Goal: Task Accomplishment & Management: Use online tool/utility

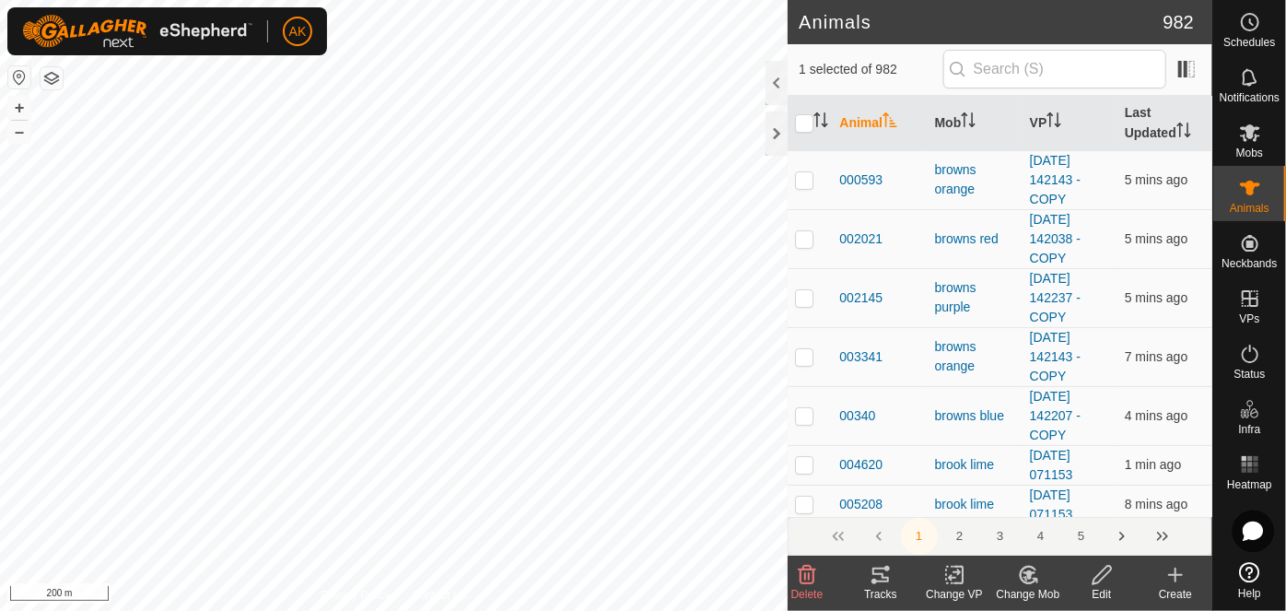
click at [878, 577] on icon at bounding box center [880, 575] width 22 height 22
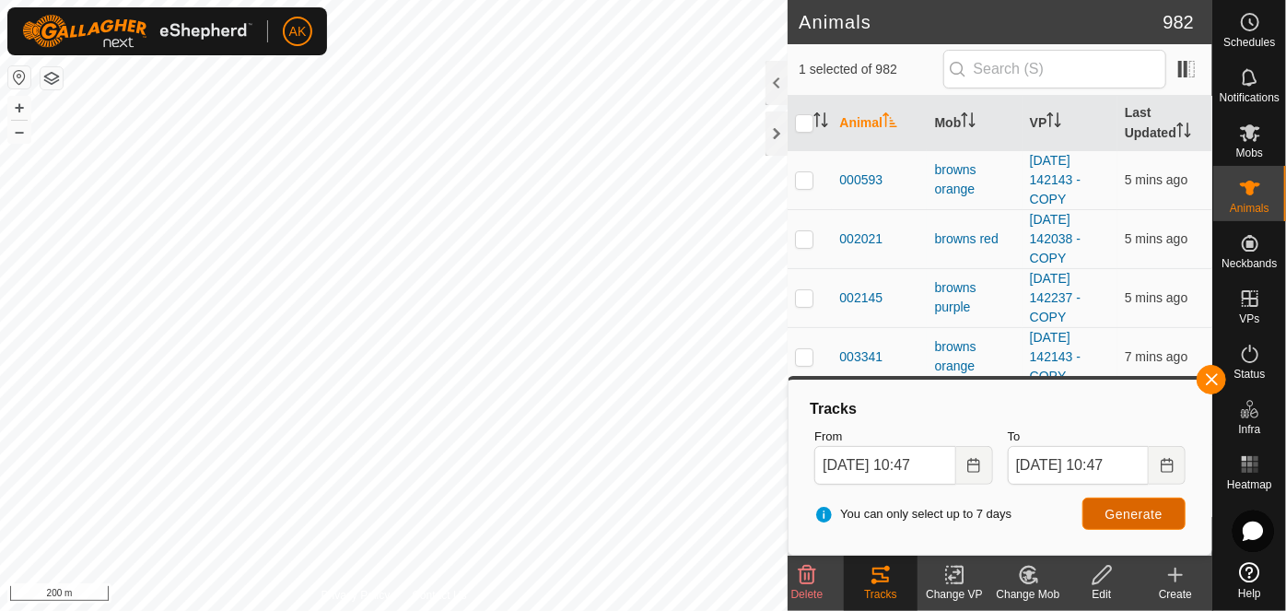
click at [1135, 511] on span "Generate" at bounding box center [1133, 514] width 57 height 15
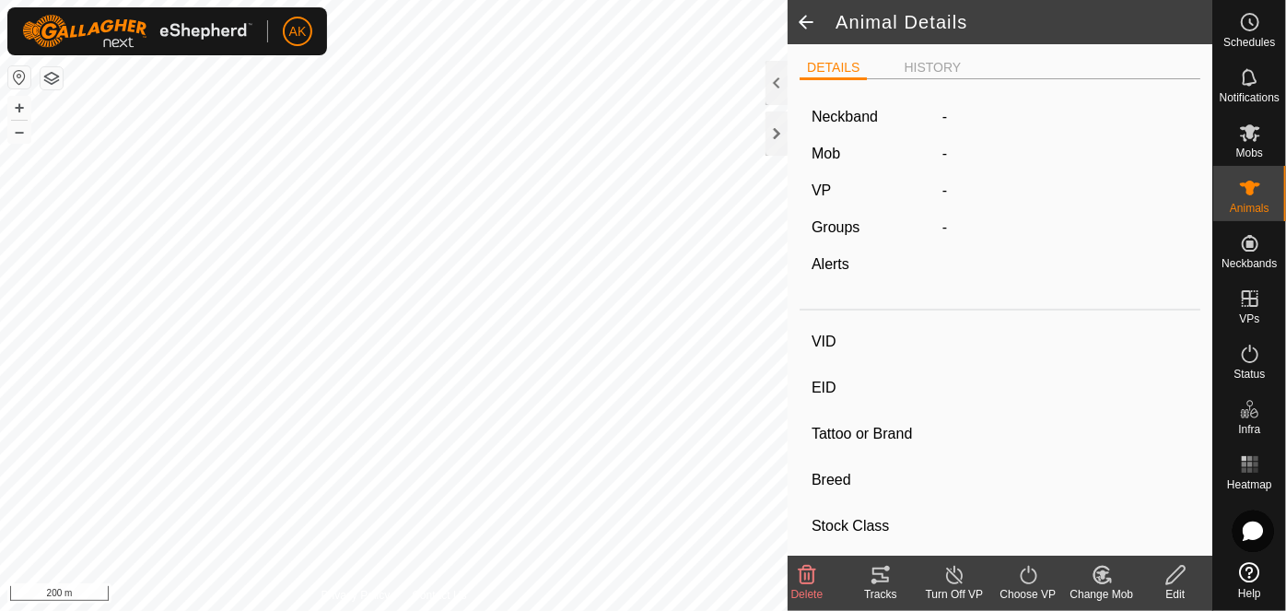
type input "408916"
type input "-"
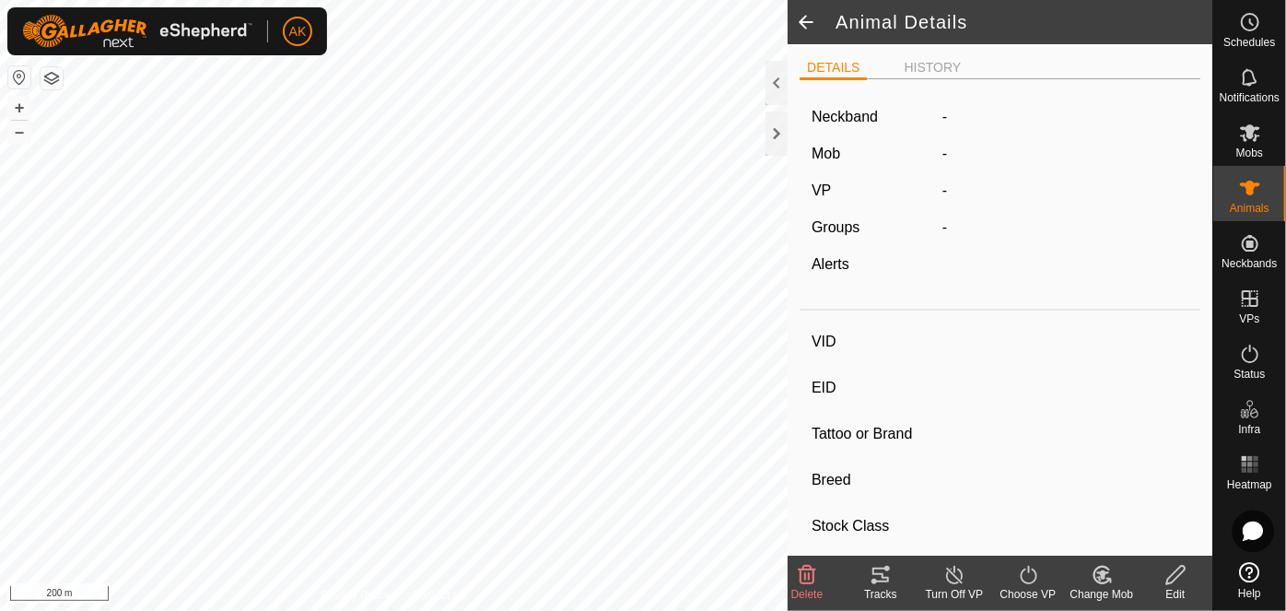
type input "-"
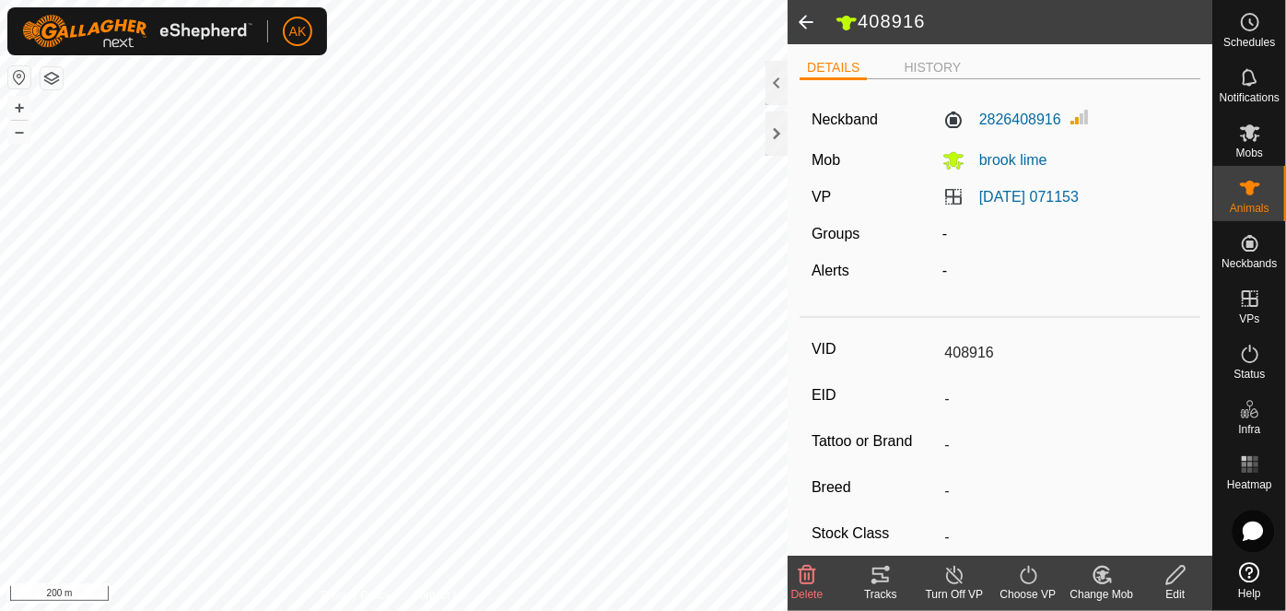
click at [883, 575] on icon at bounding box center [880, 574] width 17 height 15
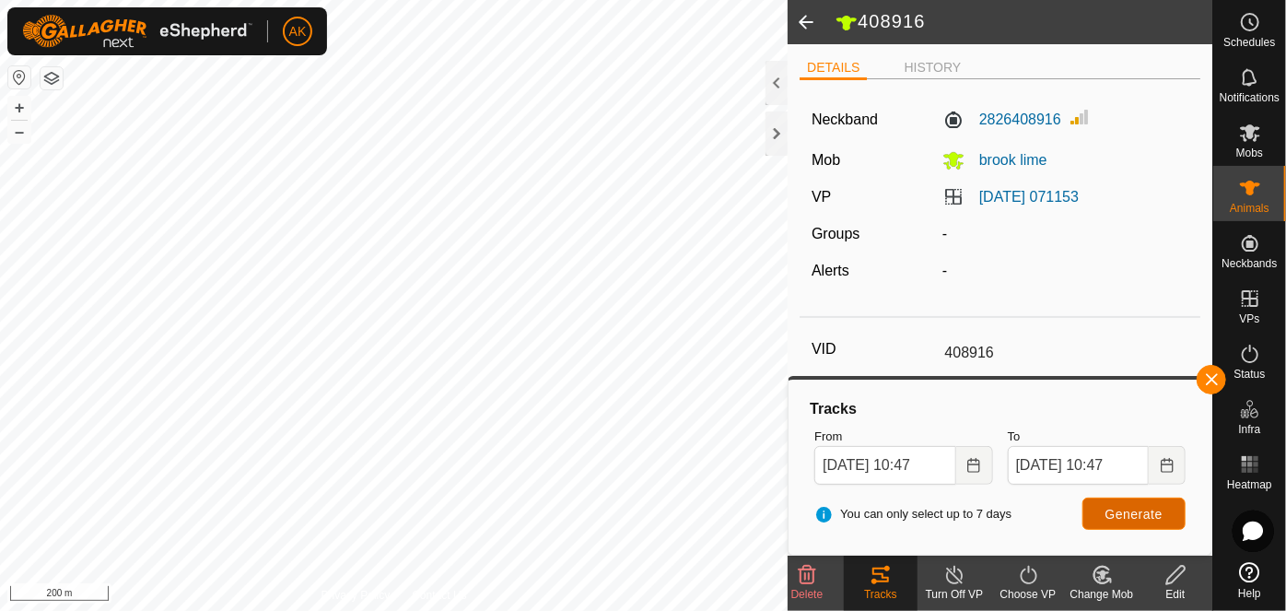
click at [1132, 518] on span "Generate" at bounding box center [1133, 514] width 57 height 15
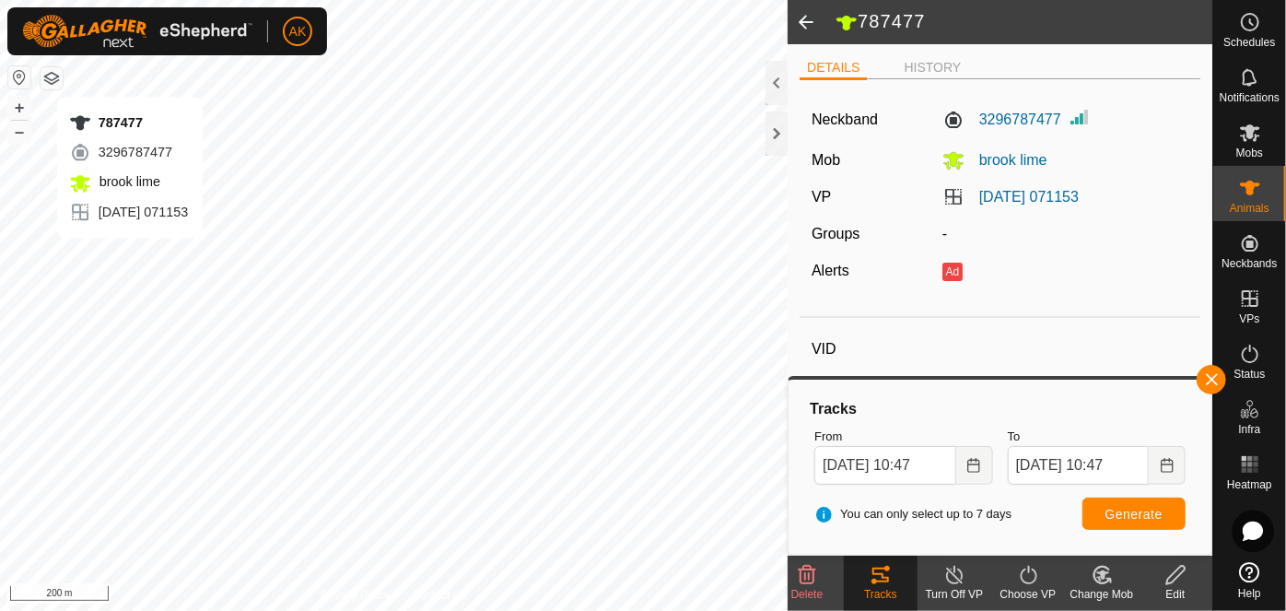
type input "787477"
type input "-"
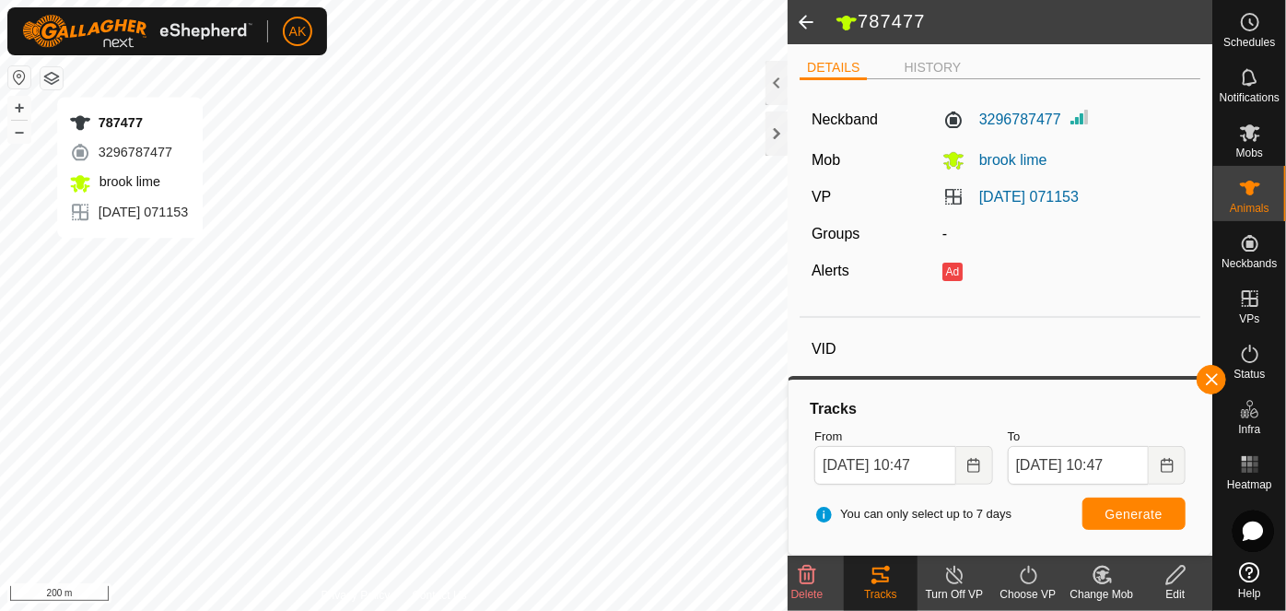
type input "-"
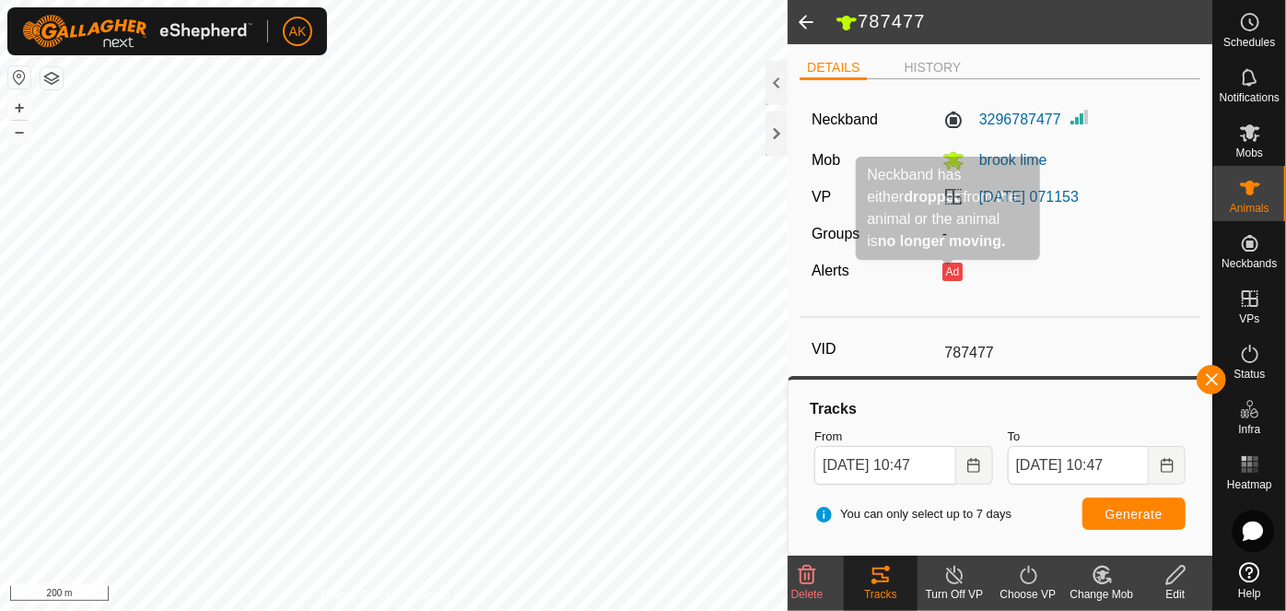
click at [952, 274] on button "Ad" at bounding box center [952, 271] width 20 height 18
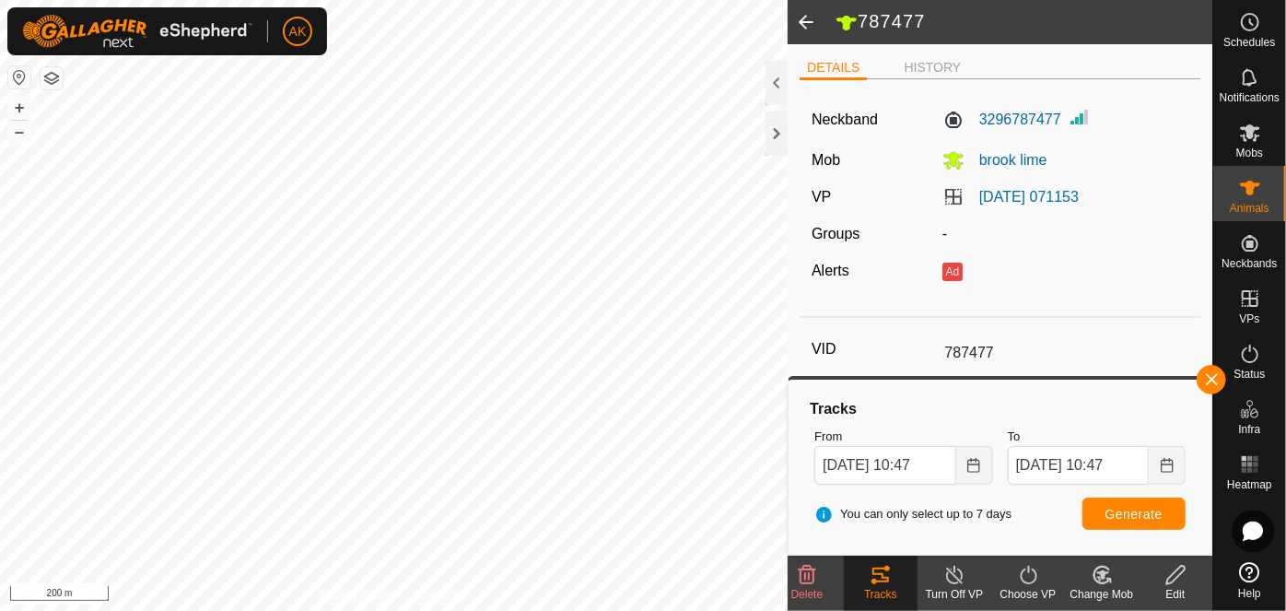
click at [892, 579] on icon at bounding box center [880, 575] width 22 height 22
click at [1098, 509] on button "Generate" at bounding box center [1133, 513] width 103 height 32
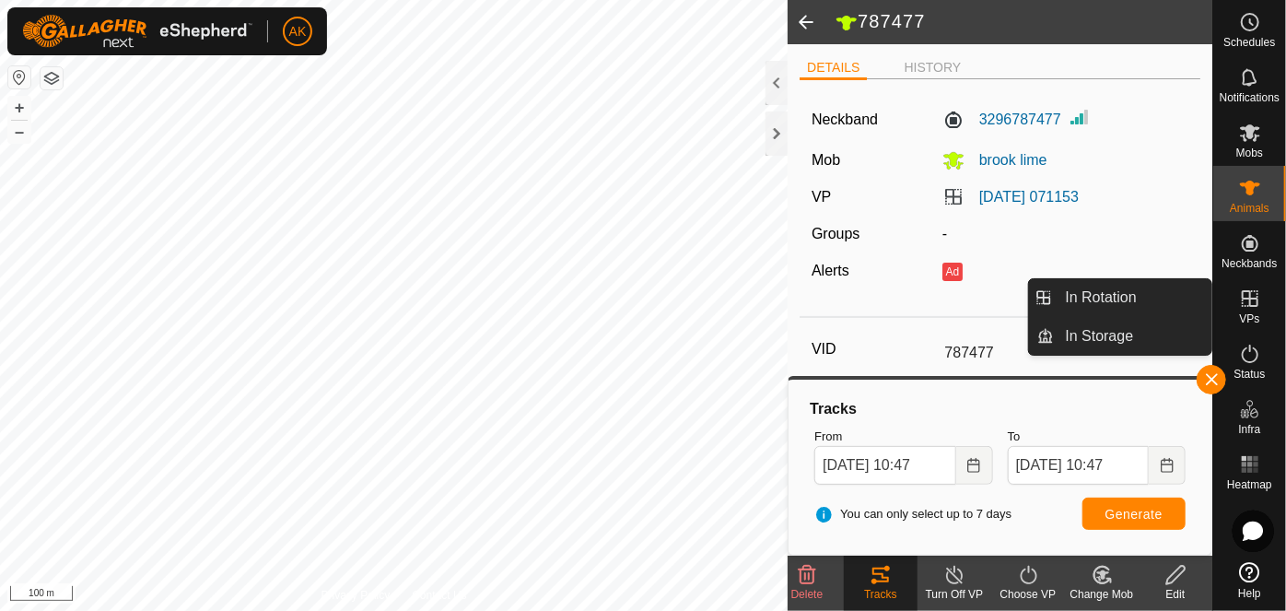
click at [1242, 302] on icon at bounding box center [1250, 298] width 17 height 17
click at [1243, 302] on icon at bounding box center [1250, 298] width 22 height 22
click at [1100, 300] on link "In Rotation" at bounding box center [1133, 297] width 157 height 37
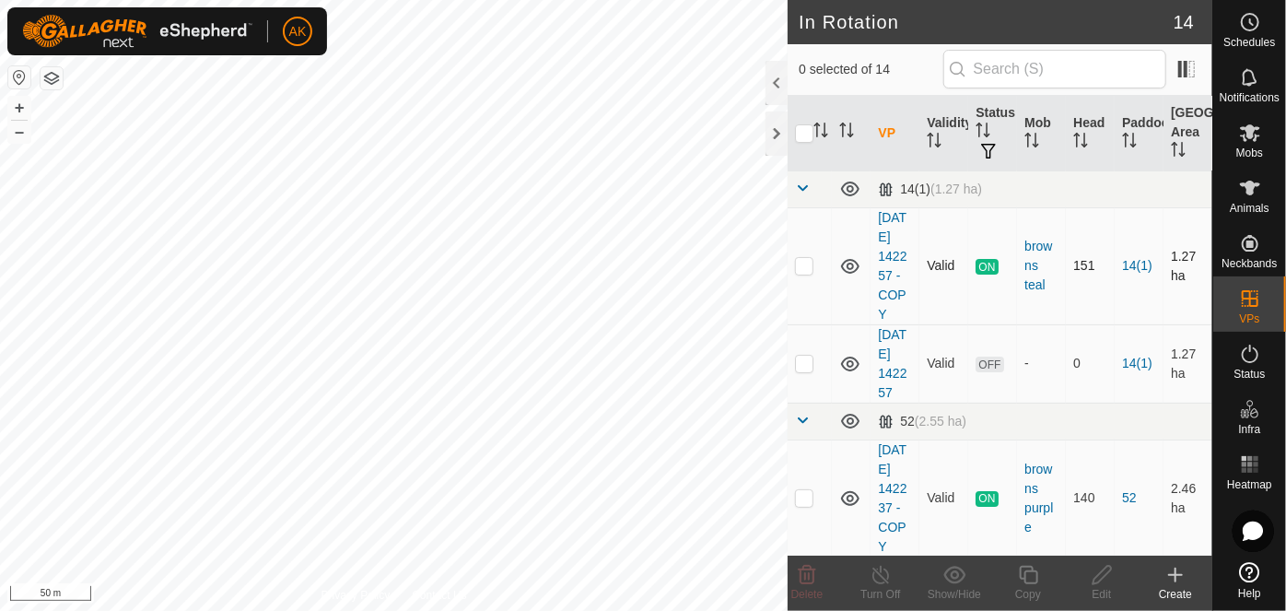
checkbox input "true"
click at [1030, 575] on icon at bounding box center [1028, 575] width 23 height 22
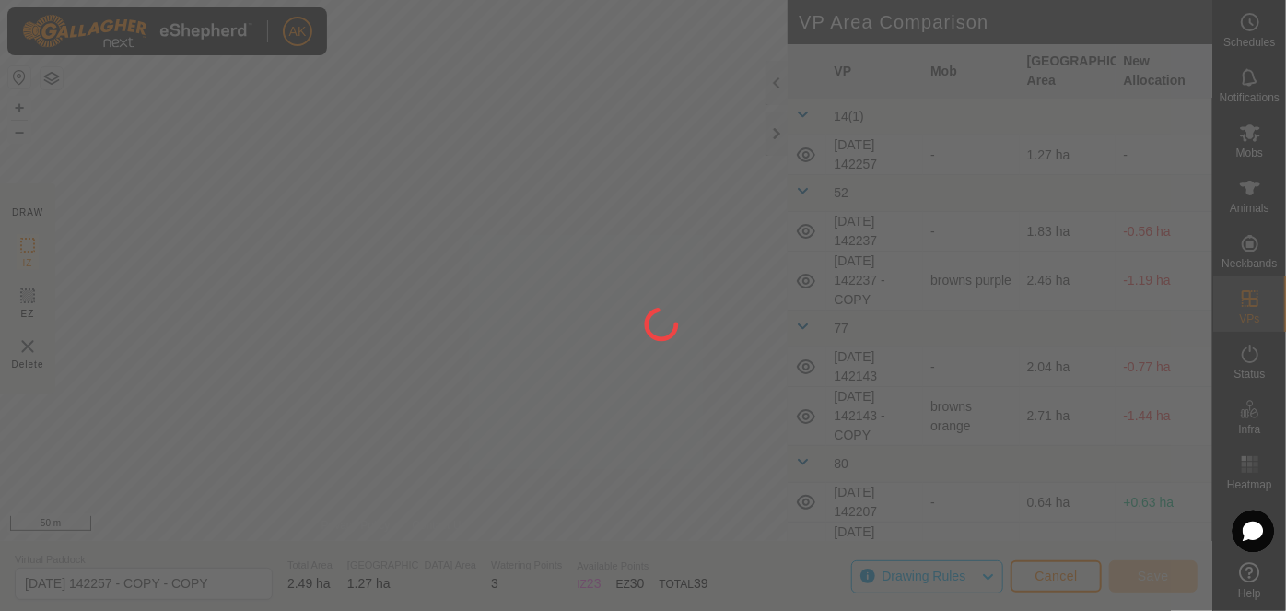
drag, startPoint x: 278, startPoint y: 479, endPoint x: 319, endPoint y: 408, distance: 81.7
click at [317, 409] on div at bounding box center [643, 305] width 1286 height 611
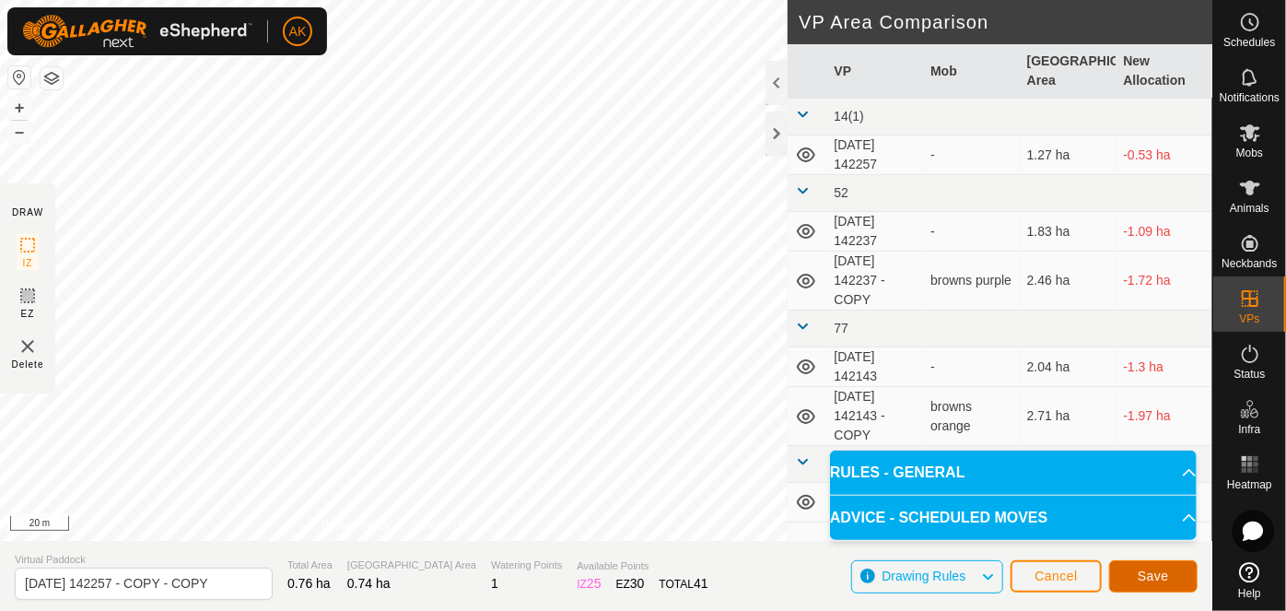
click at [1153, 577] on span "Save" at bounding box center [1152, 575] width 31 height 15
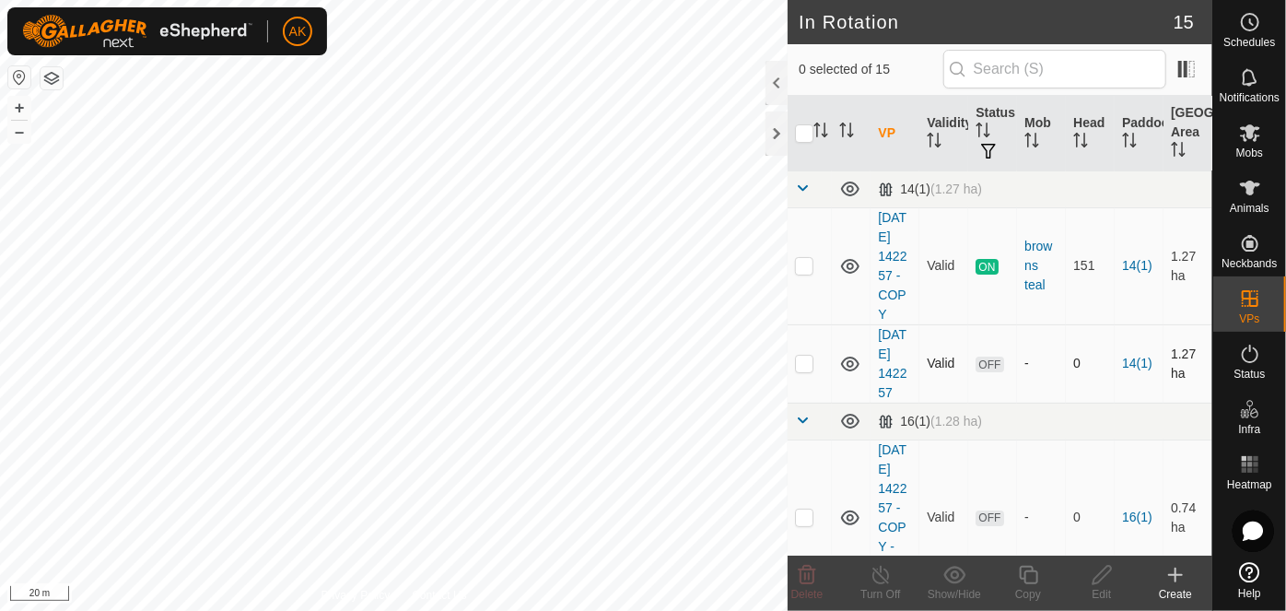
checkbox input "true"
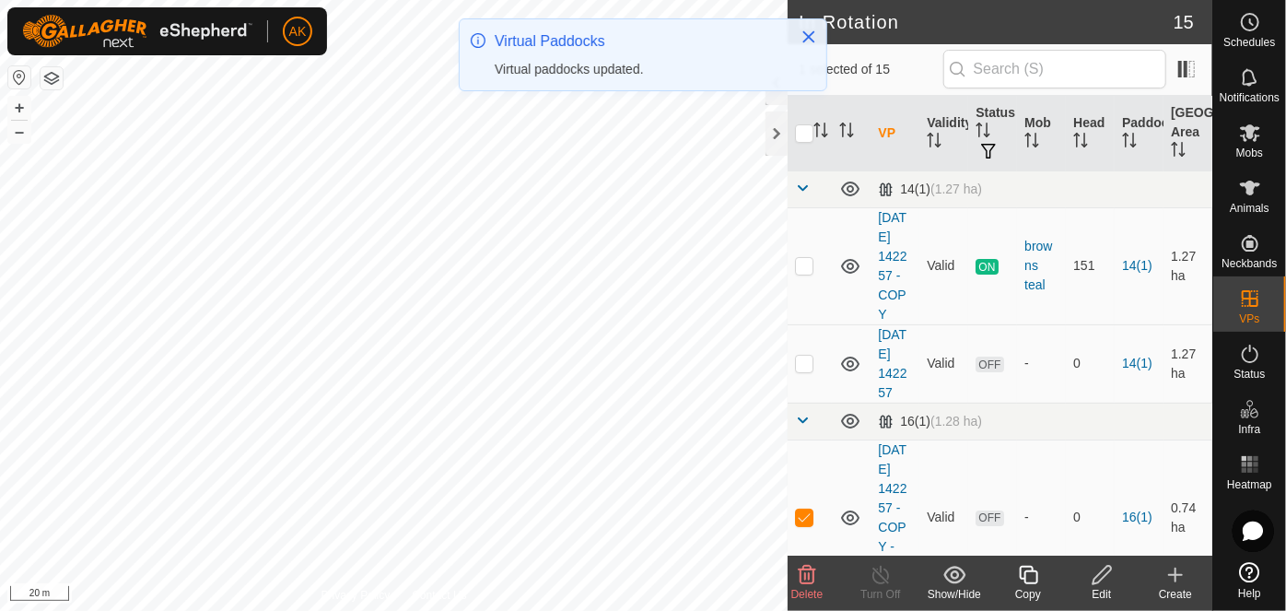
checkbox input "false"
checkbox input "true"
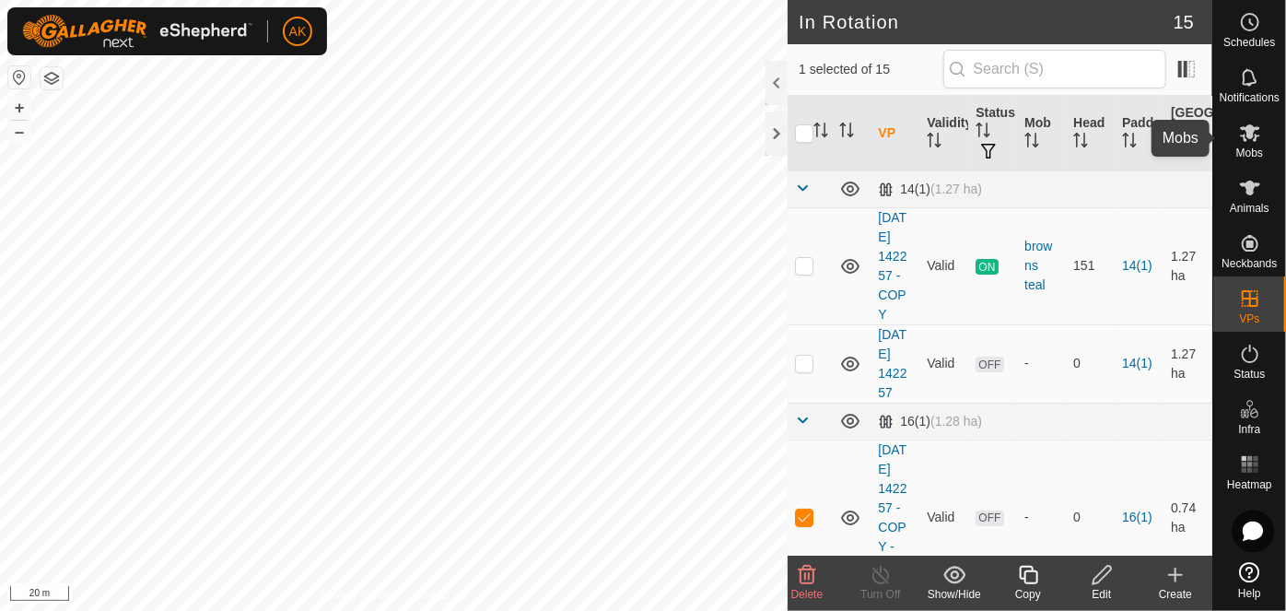
click at [1255, 143] on icon at bounding box center [1250, 133] width 22 height 22
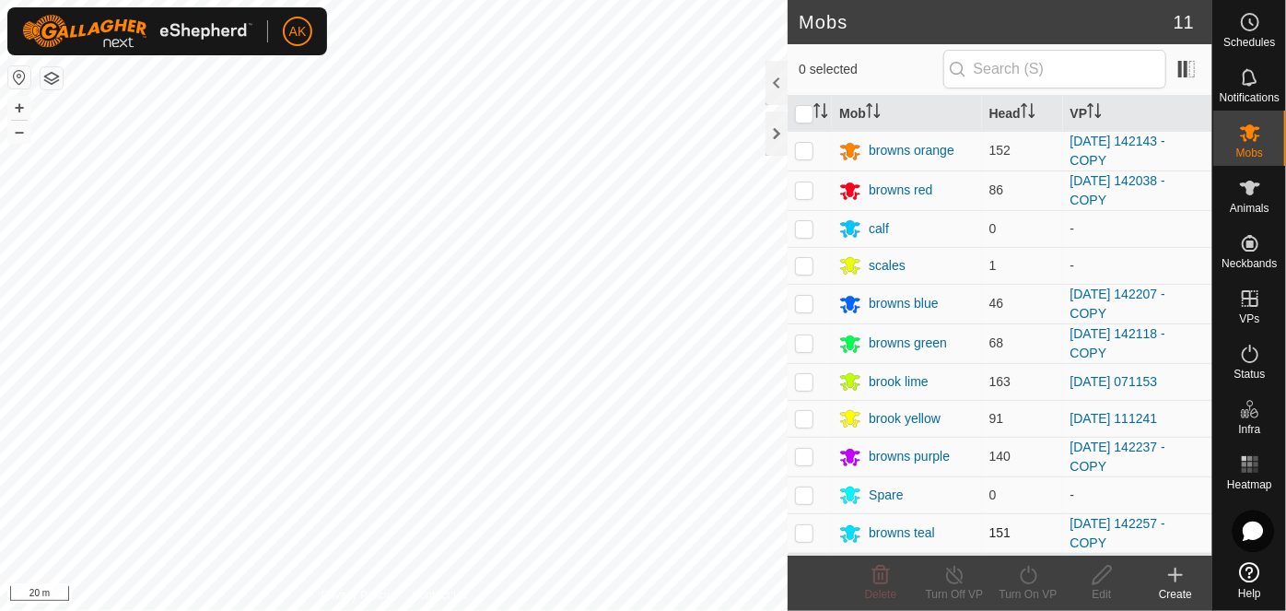
click at [805, 531] on p-checkbox at bounding box center [804, 532] width 18 height 15
checkbox input "true"
click at [1032, 575] on icon at bounding box center [1028, 575] width 23 height 22
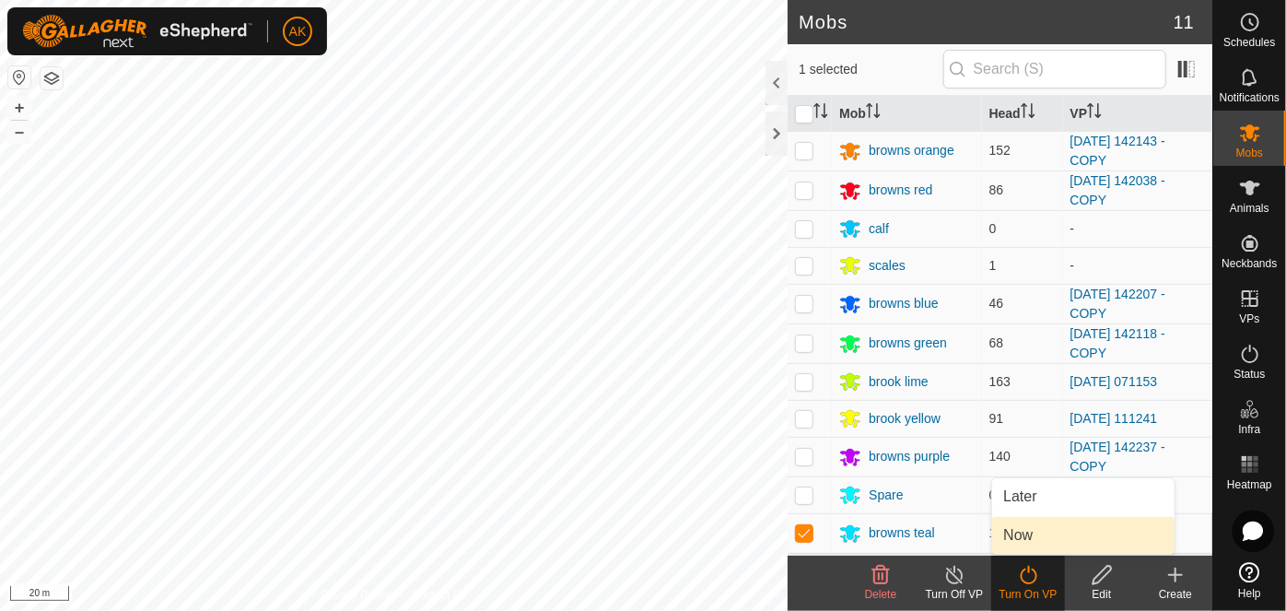
click at [1030, 538] on link "Now" at bounding box center [1083, 535] width 182 height 37
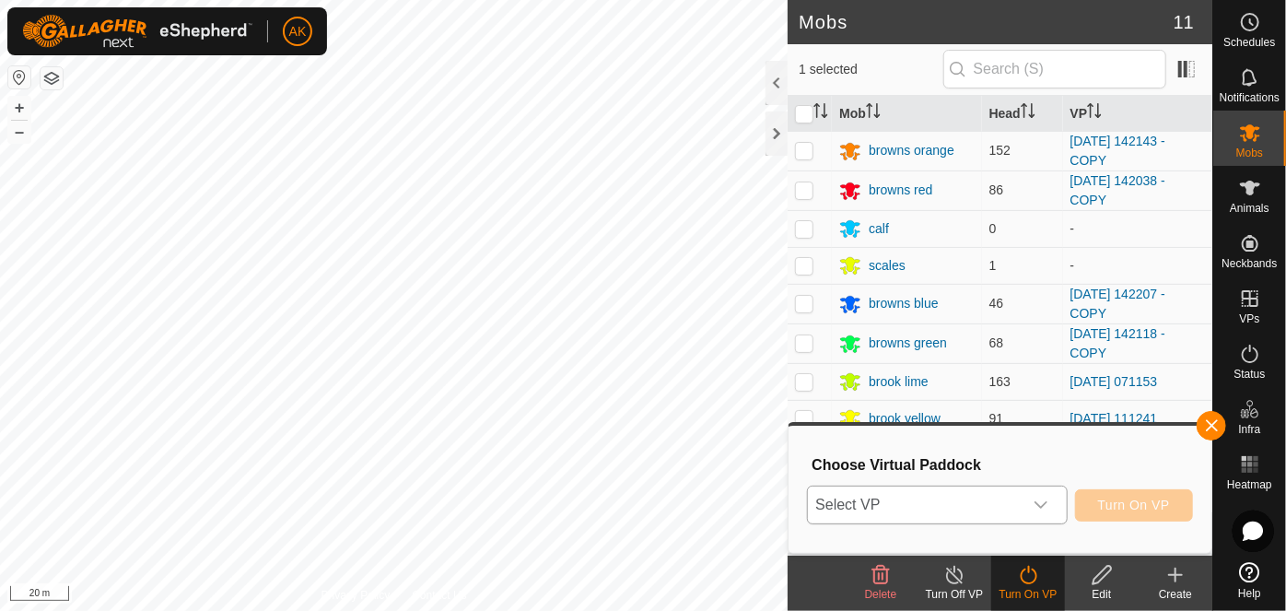
click at [978, 501] on span "Select VP" at bounding box center [915, 504] width 214 height 37
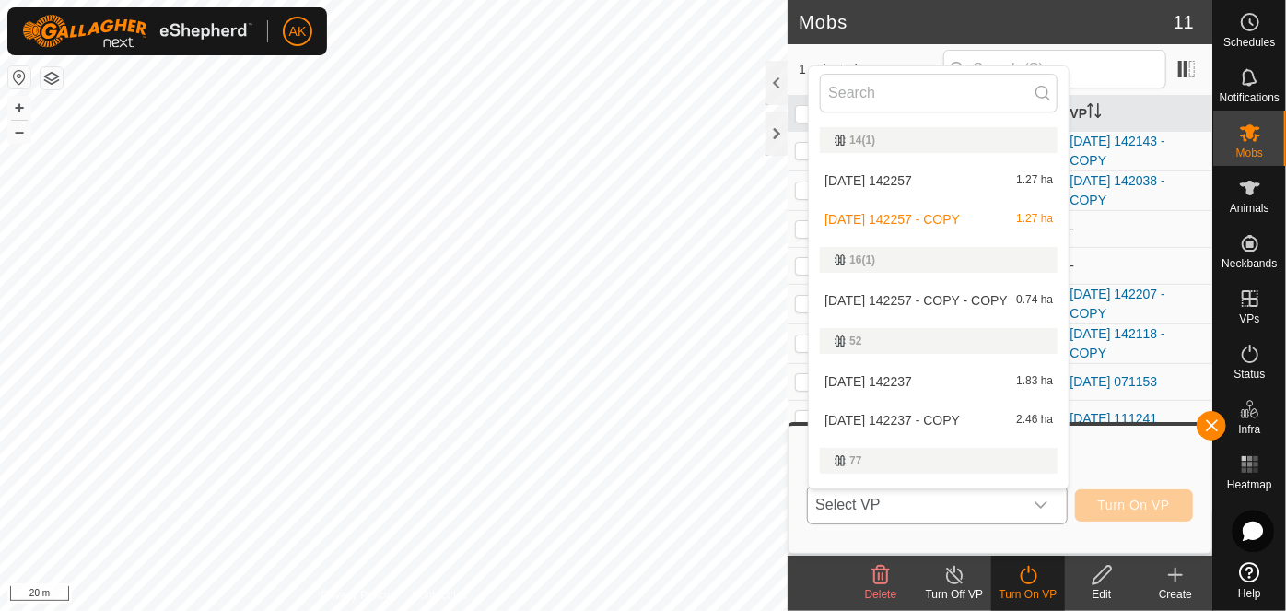
scroll to position [31, 0]
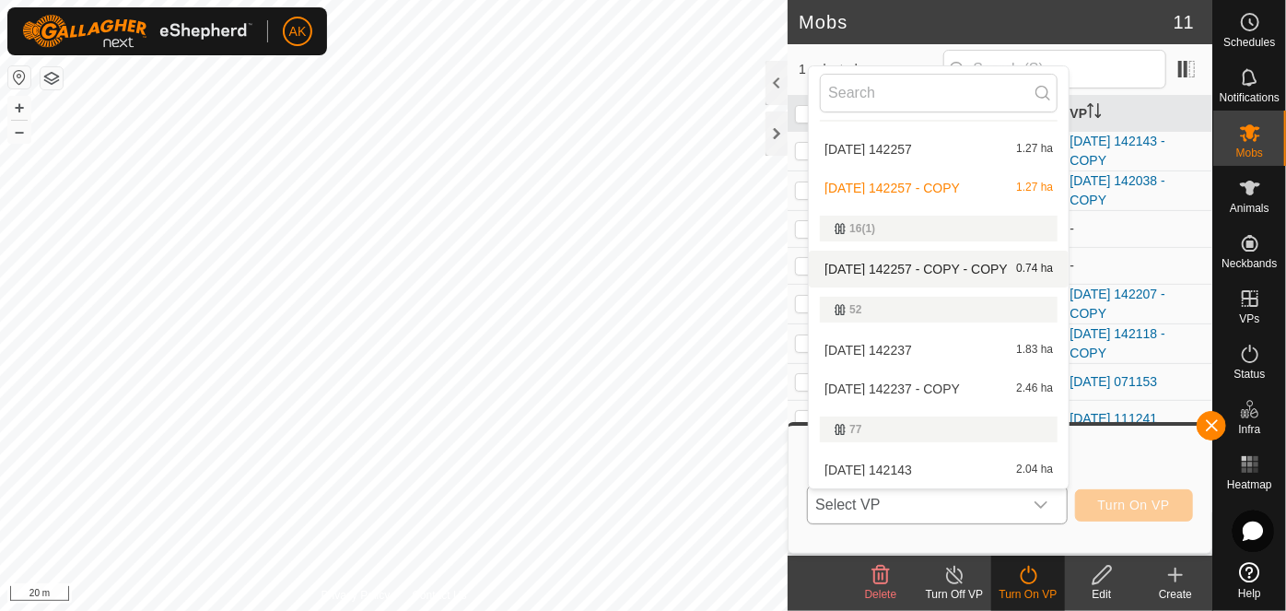
click at [927, 265] on li "[DATE] 142257 - COPY - COPY 0.74 ha" at bounding box center [939, 269] width 260 height 37
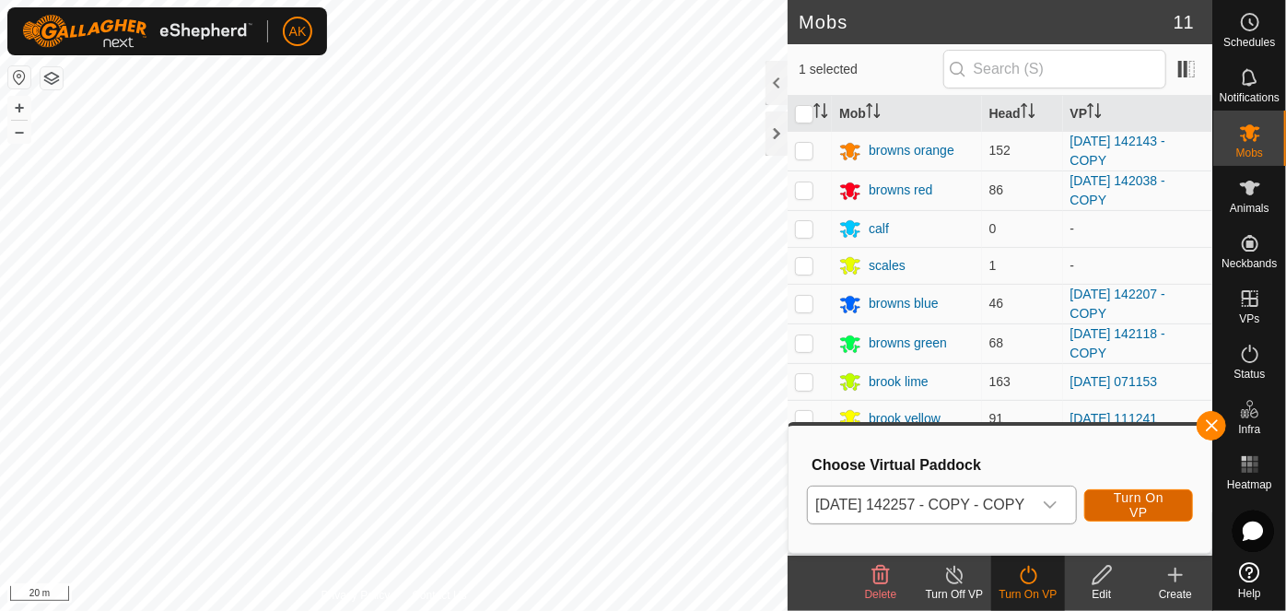
click at [1150, 511] on span "Turn On VP" at bounding box center [1138, 504] width 63 height 29
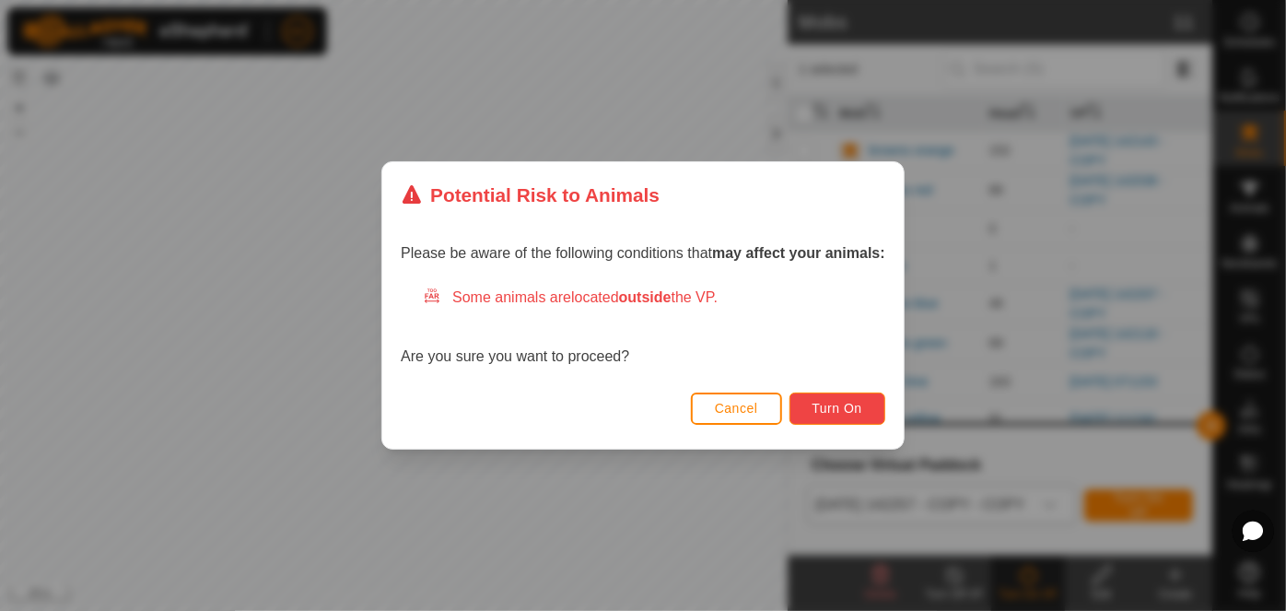
click at [816, 403] on span "Turn On" at bounding box center [837, 408] width 50 height 15
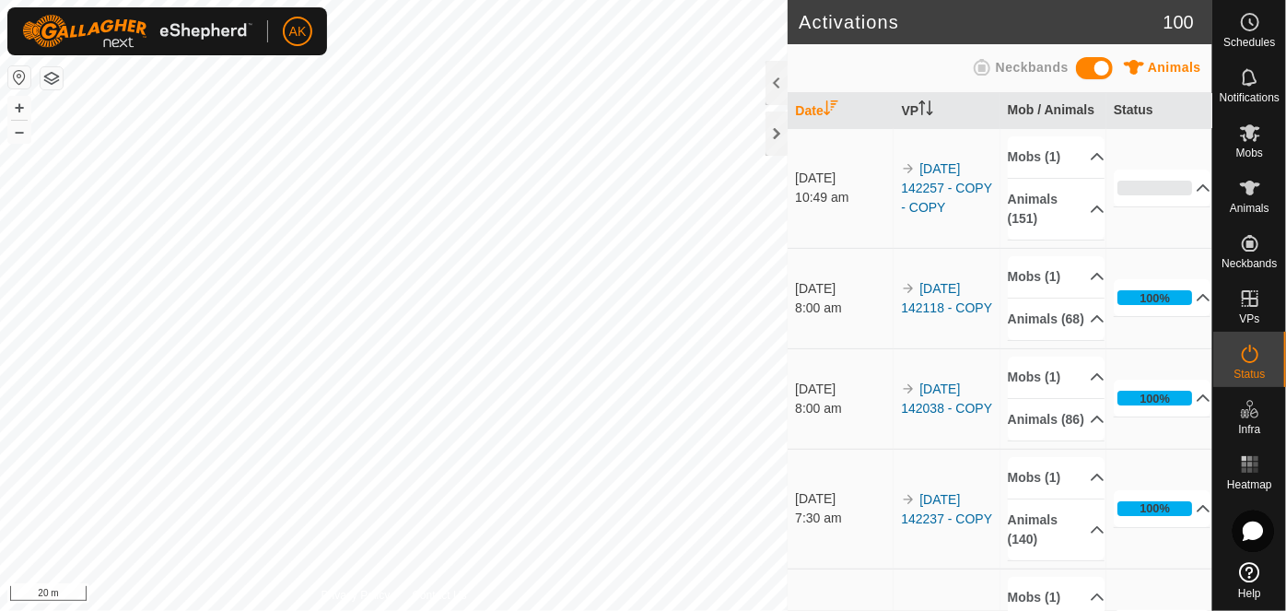
click at [561, 610] on html "AK Schedules Notifications Mobs Animals Neckbands VPs Status Infra Heatmap Help…" at bounding box center [643, 305] width 1286 height 611
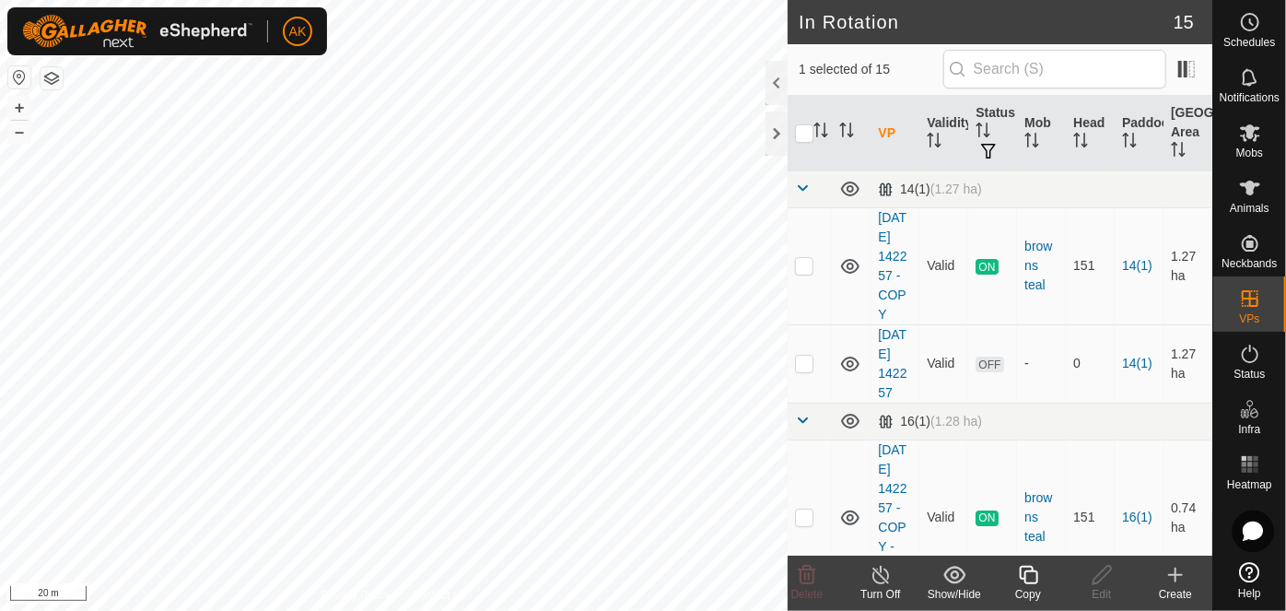
click at [1033, 575] on icon at bounding box center [1028, 575] width 23 height 22
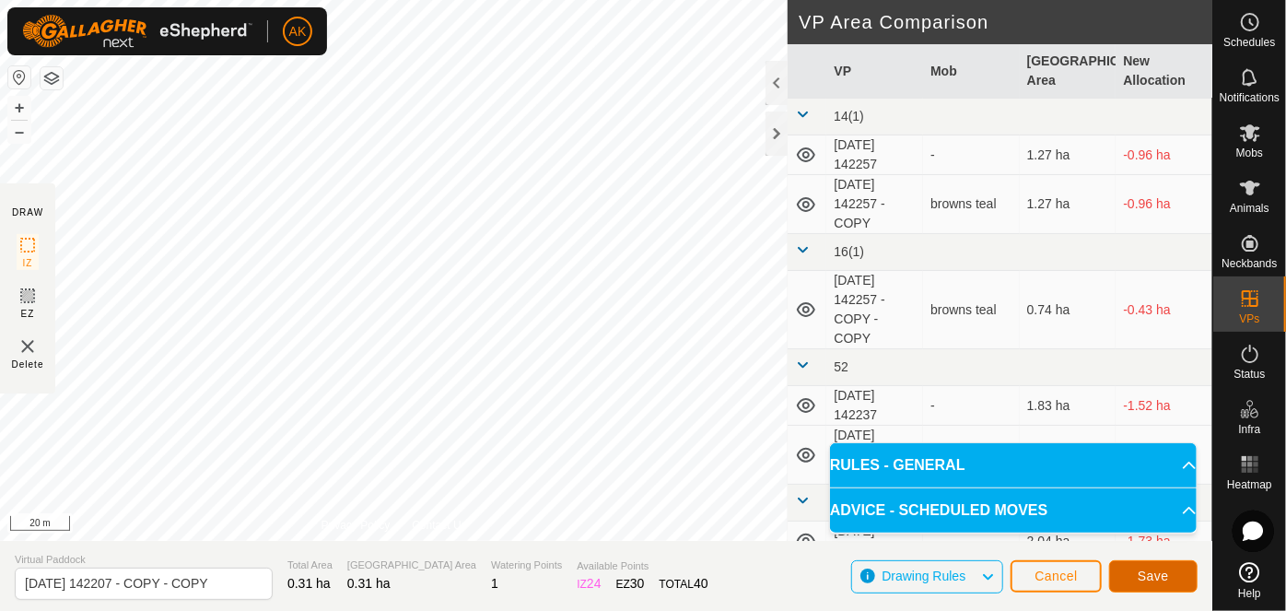
click at [1151, 573] on span "Save" at bounding box center [1152, 575] width 31 height 15
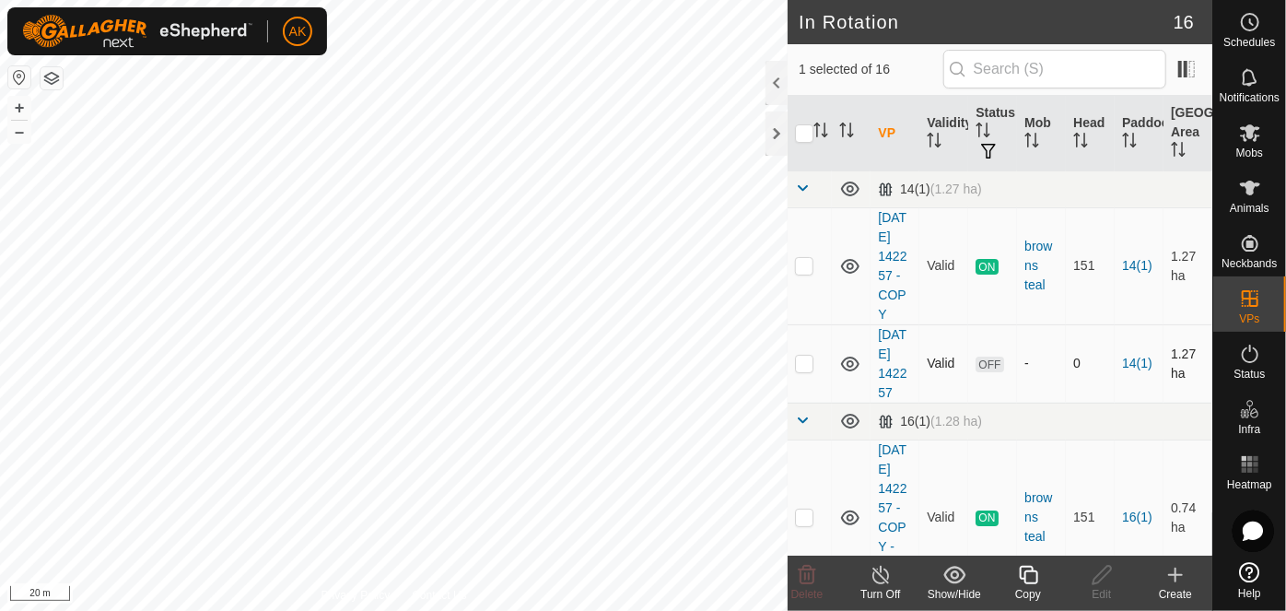
checkbox input "false"
checkbox input "true"
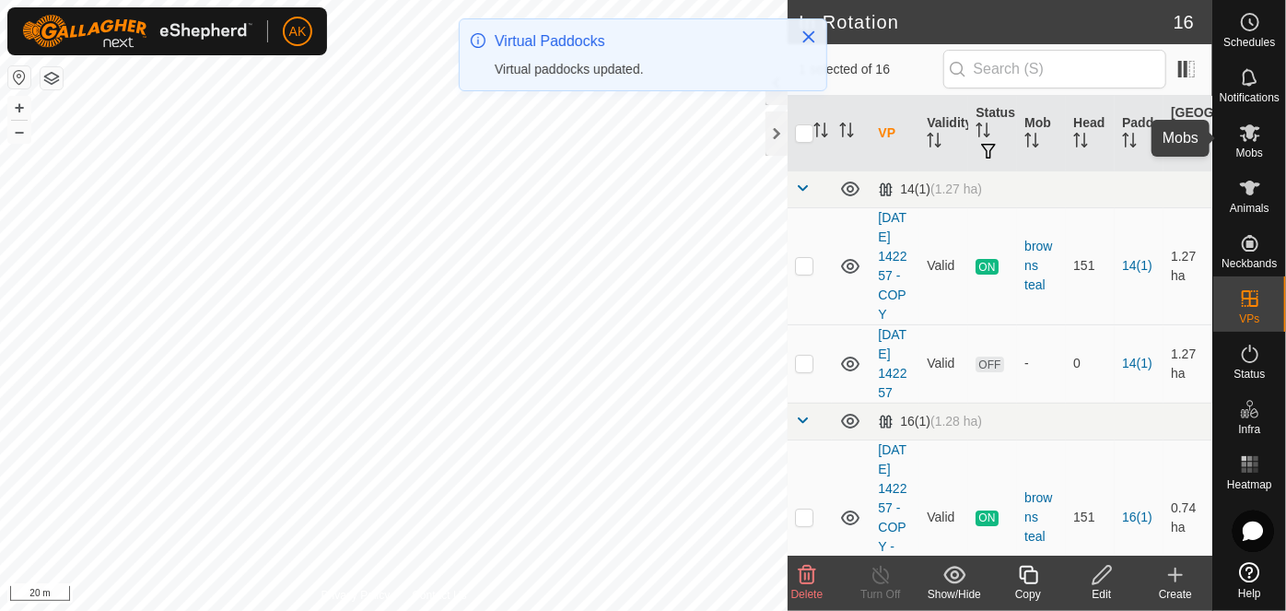
click at [1253, 141] on icon at bounding box center [1250, 133] width 22 height 22
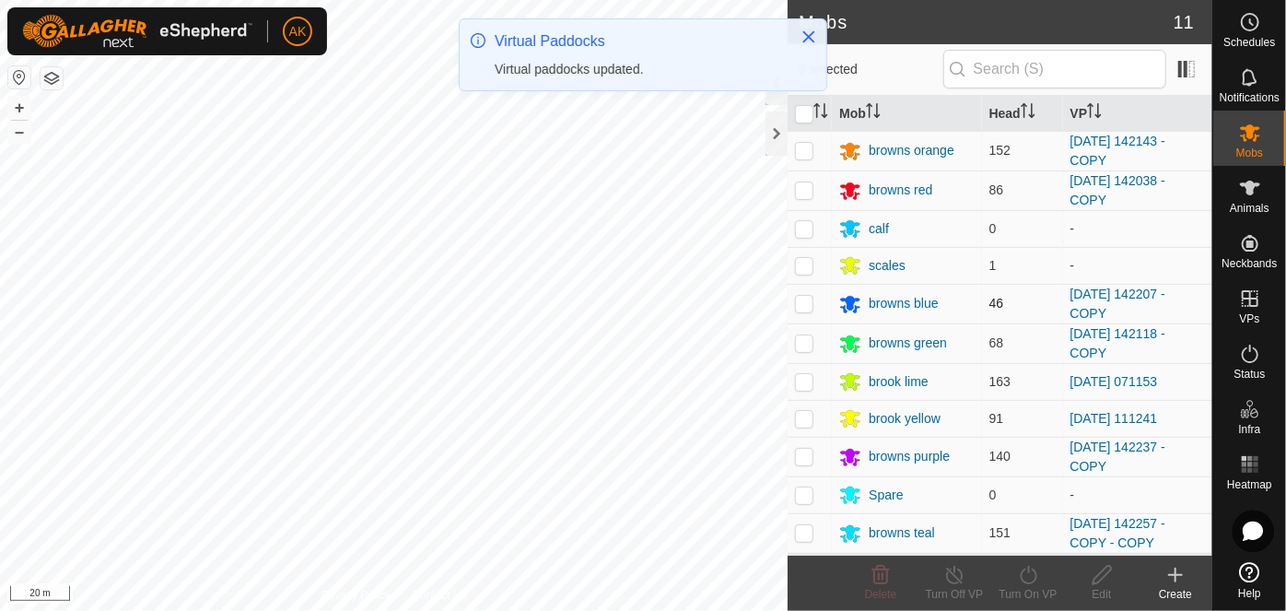
click at [797, 305] on p-checkbox at bounding box center [804, 303] width 18 height 15
checkbox input "true"
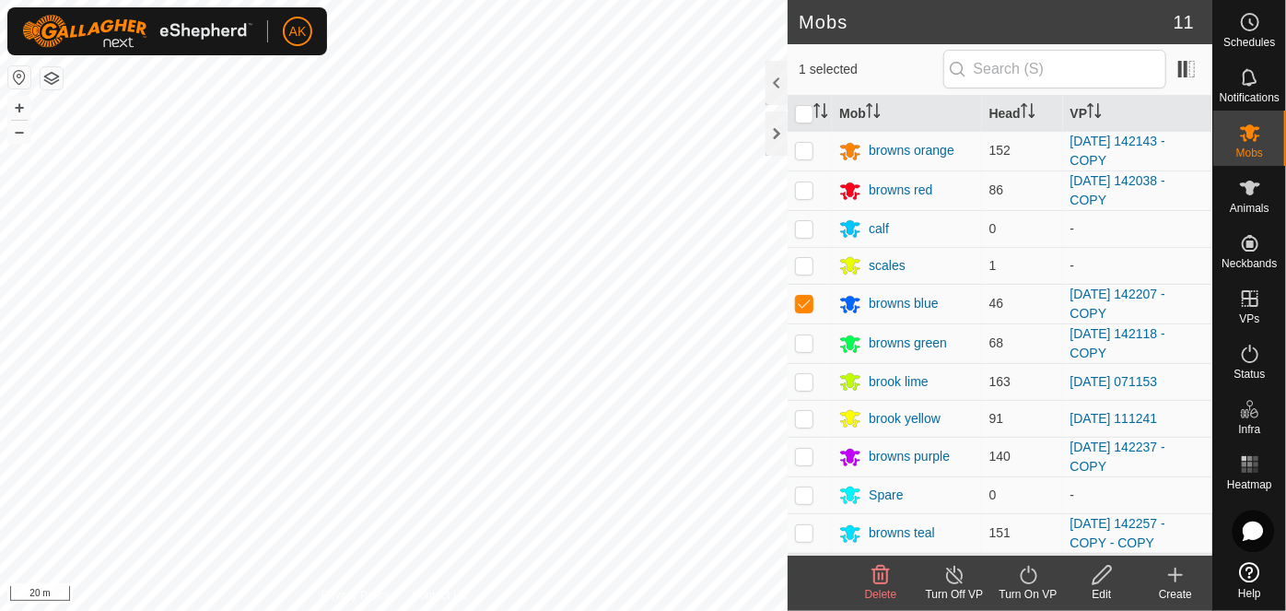
click at [1032, 577] on icon at bounding box center [1028, 575] width 23 height 22
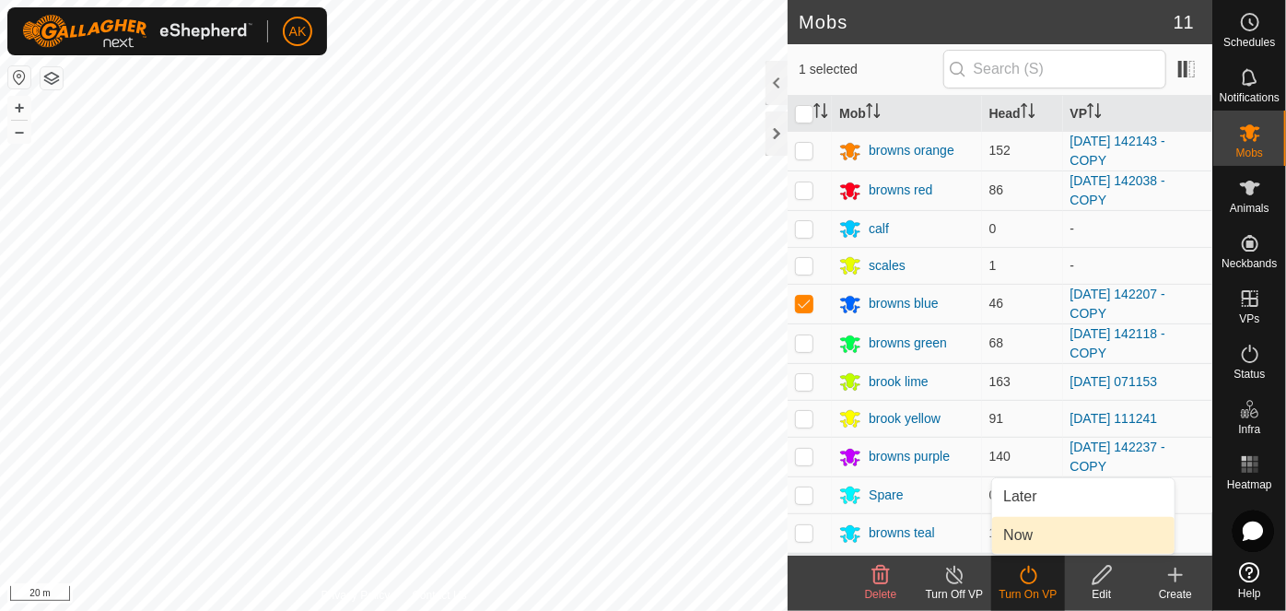
click at [1032, 542] on link "Now" at bounding box center [1083, 535] width 182 height 37
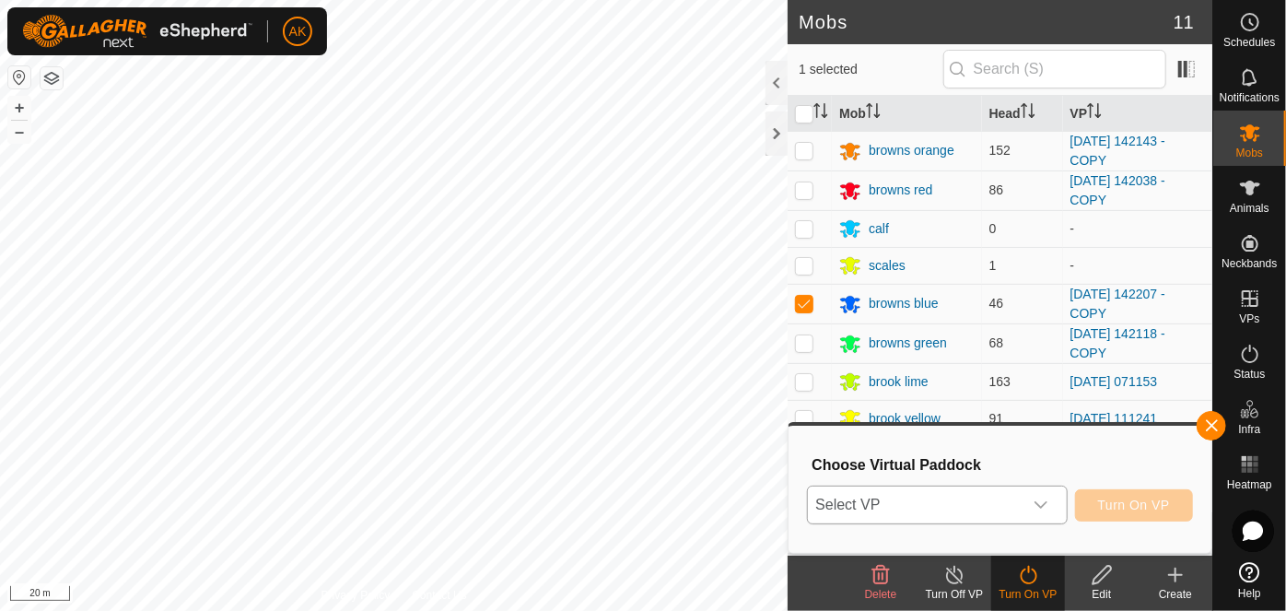
click at [991, 511] on span "Select VP" at bounding box center [915, 504] width 214 height 37
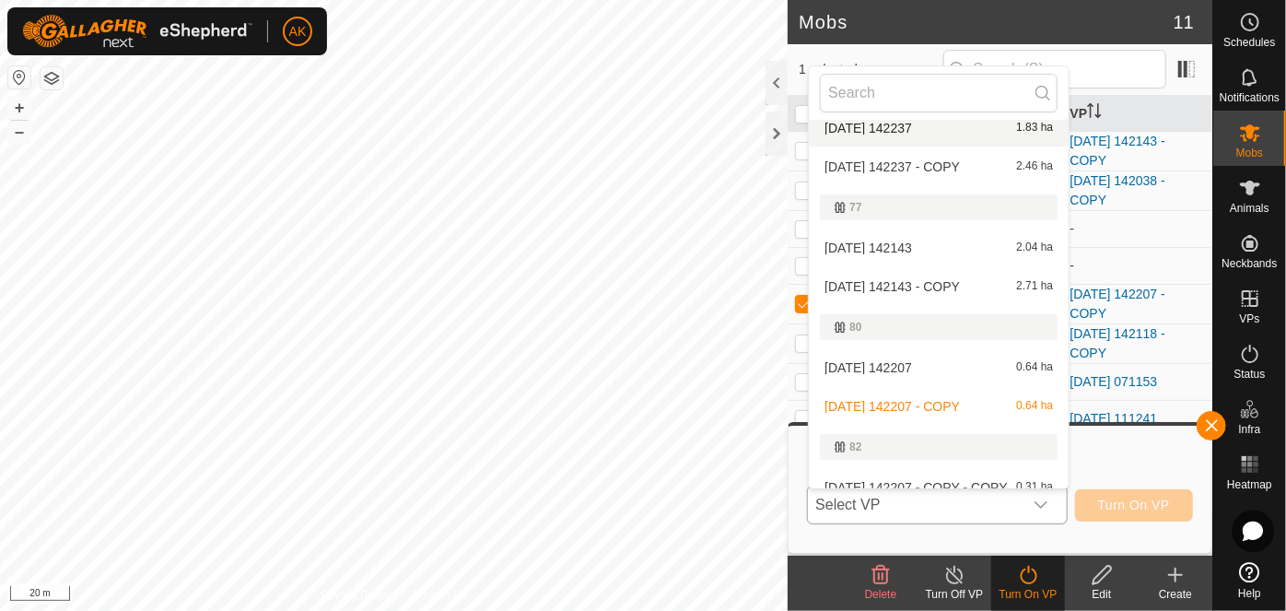
scroll to position [282, 0]
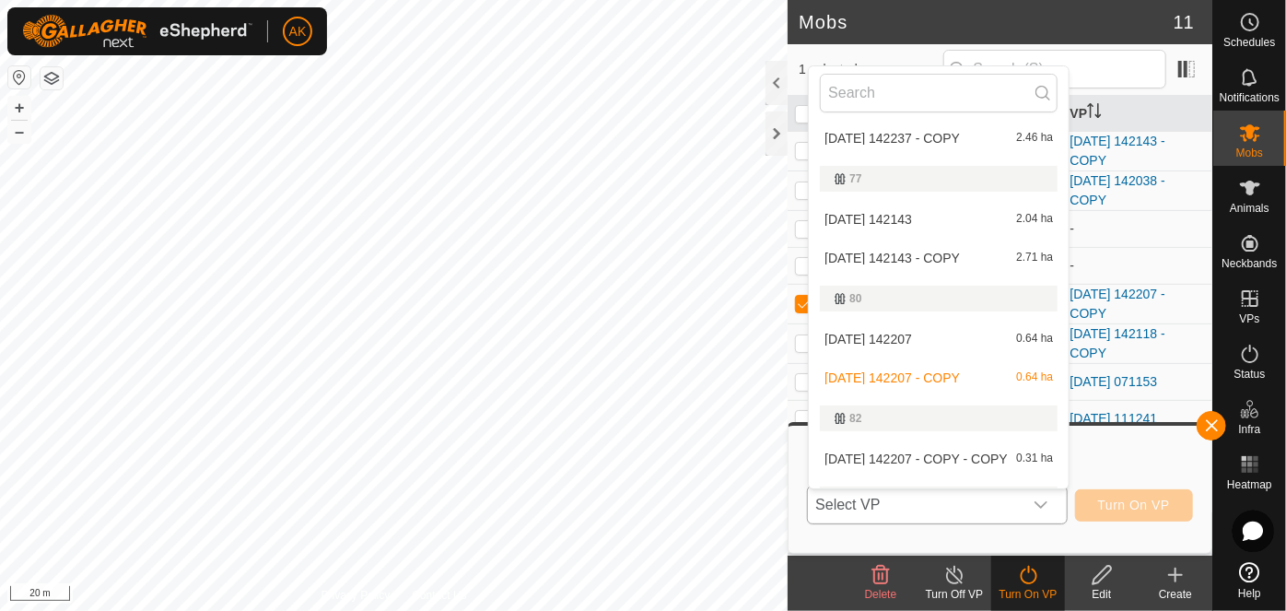
click at [899, 457] on li "[DATE] 142207 - COPY - COPY 0.31 ha" at bounding box center [939, 458] width 260 height 37
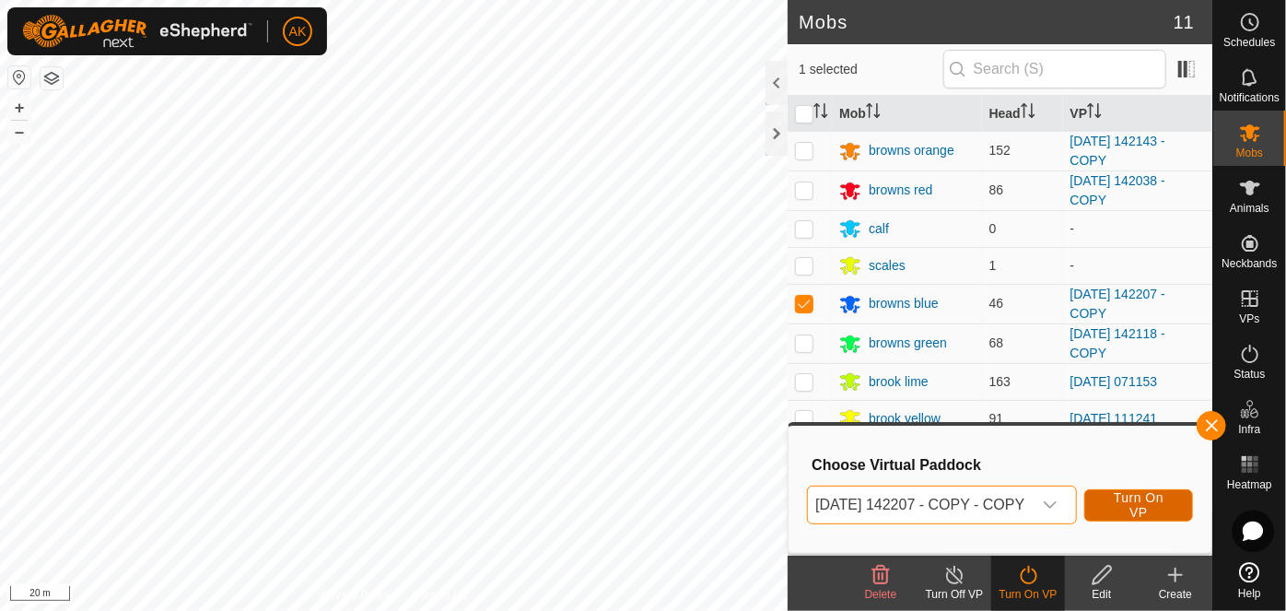
click at [1163, 517] on span "Turn On VP" at bounding box center [1138, 504] width 63 height 29
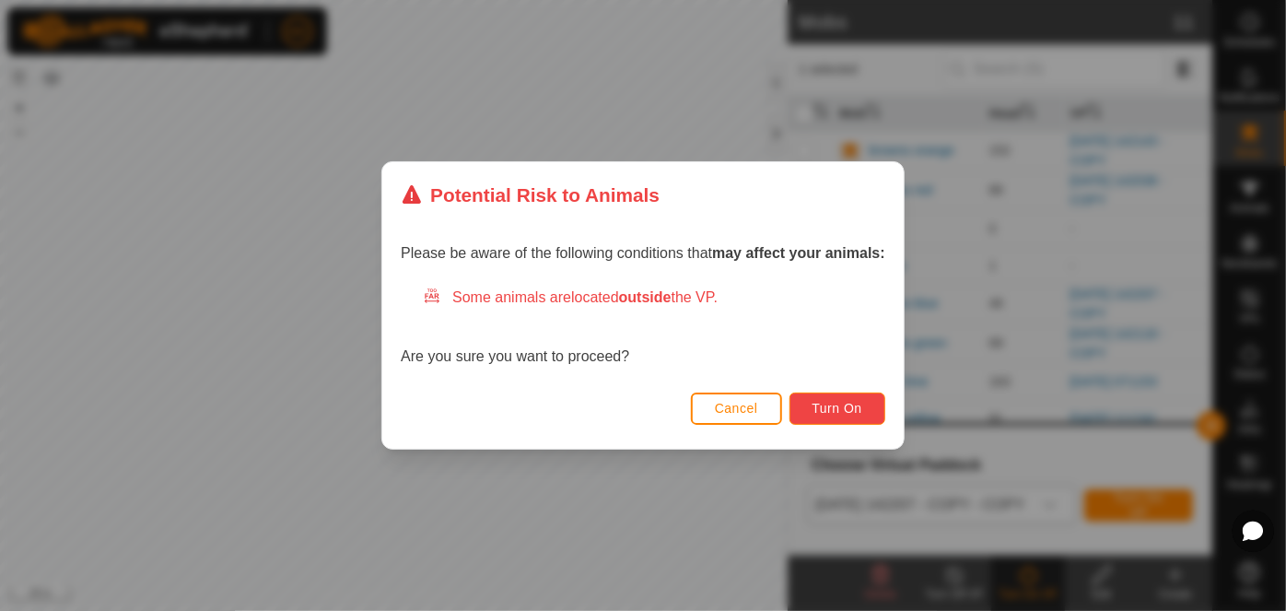
click at [830, 413] on span "Turn On" at bounding box center [837, 408] width 50 height 15
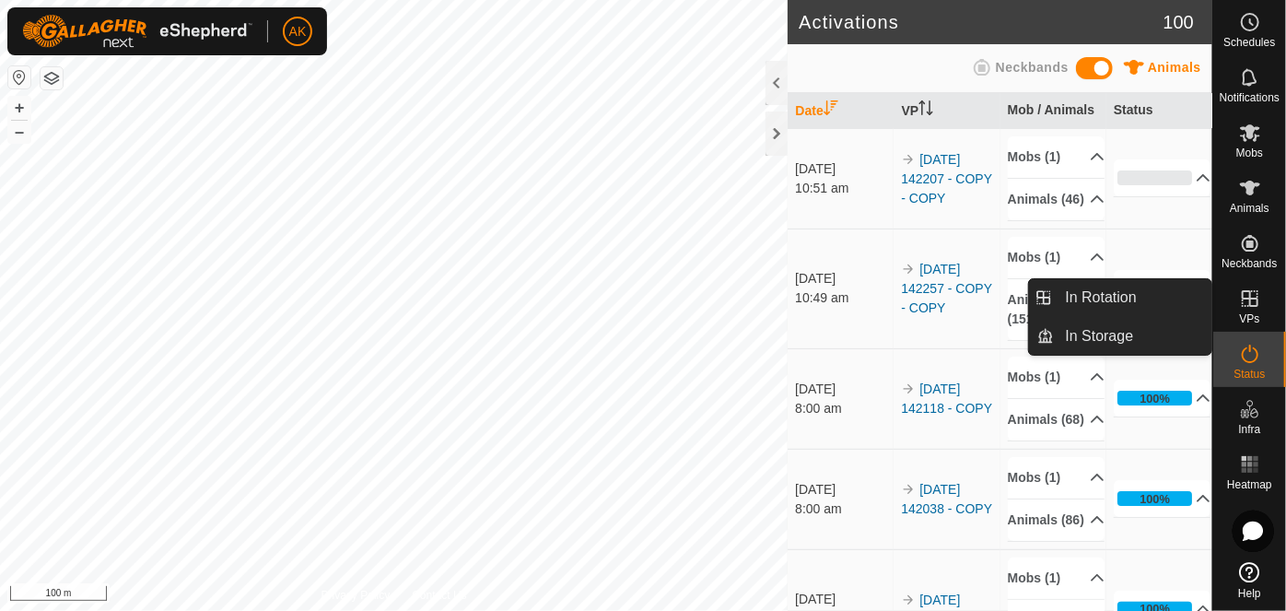
click at [1246, 293] on icon at bounding box center [1250, 298] width 22 height 22
click at [1112, 292] on link "In Rotation" at bounding box center [1133, 297] width 157 height 37
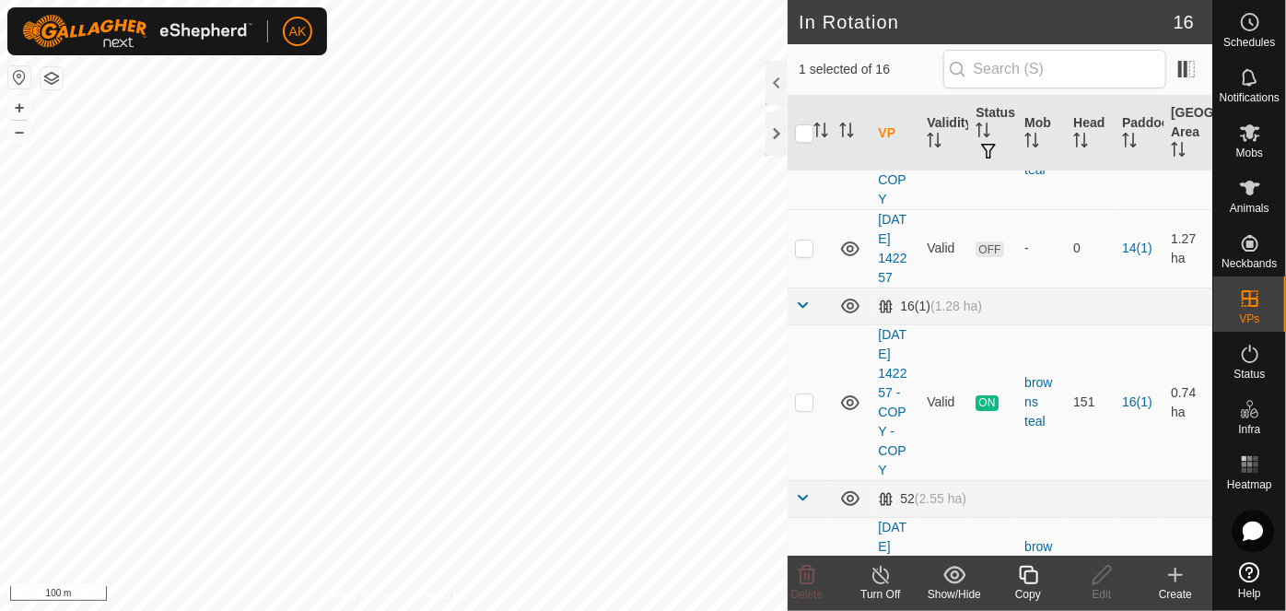
scroll to position [167, 0]
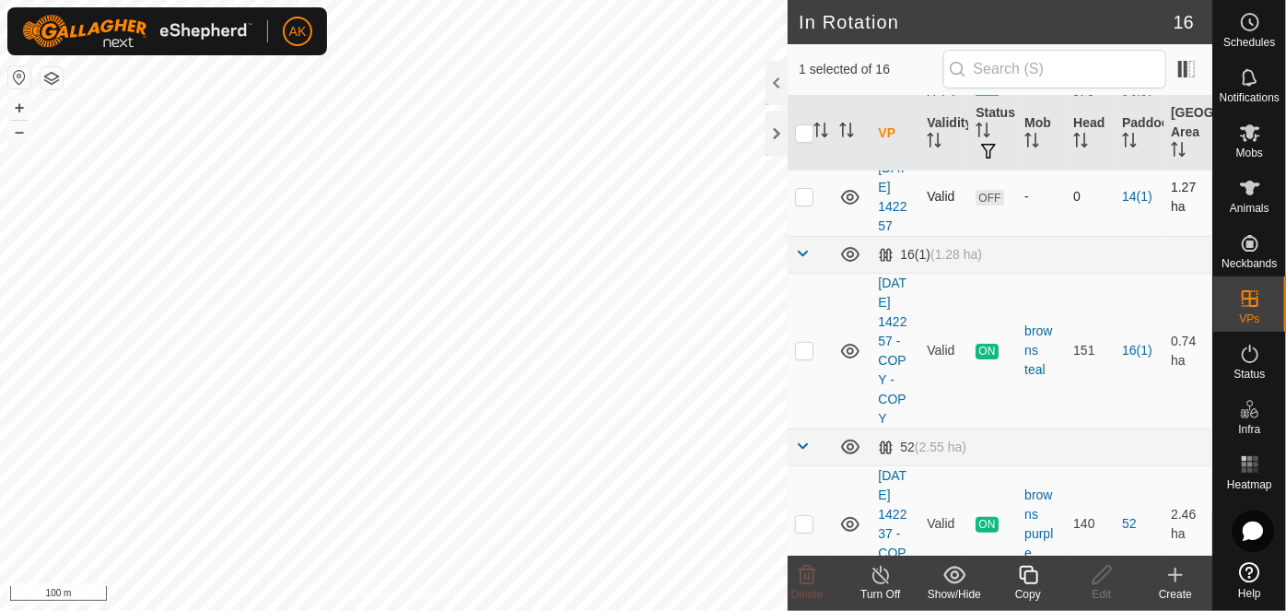
click at [800, 204] on p-checkbox at bounding box center [804, 196] width 18 height 15
checkbox input "true"
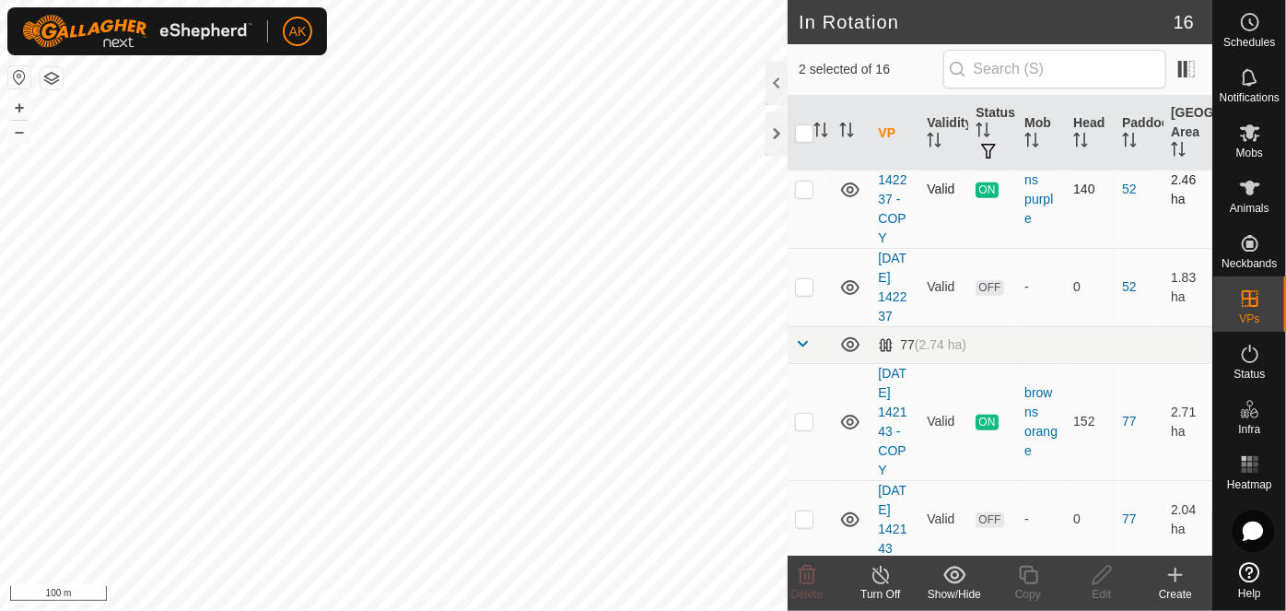
scroll to position [502, 0]
click at [805, 293] on p-checkbox at bounding box center [804, 285] width 18 height 15
checkbox input "true"
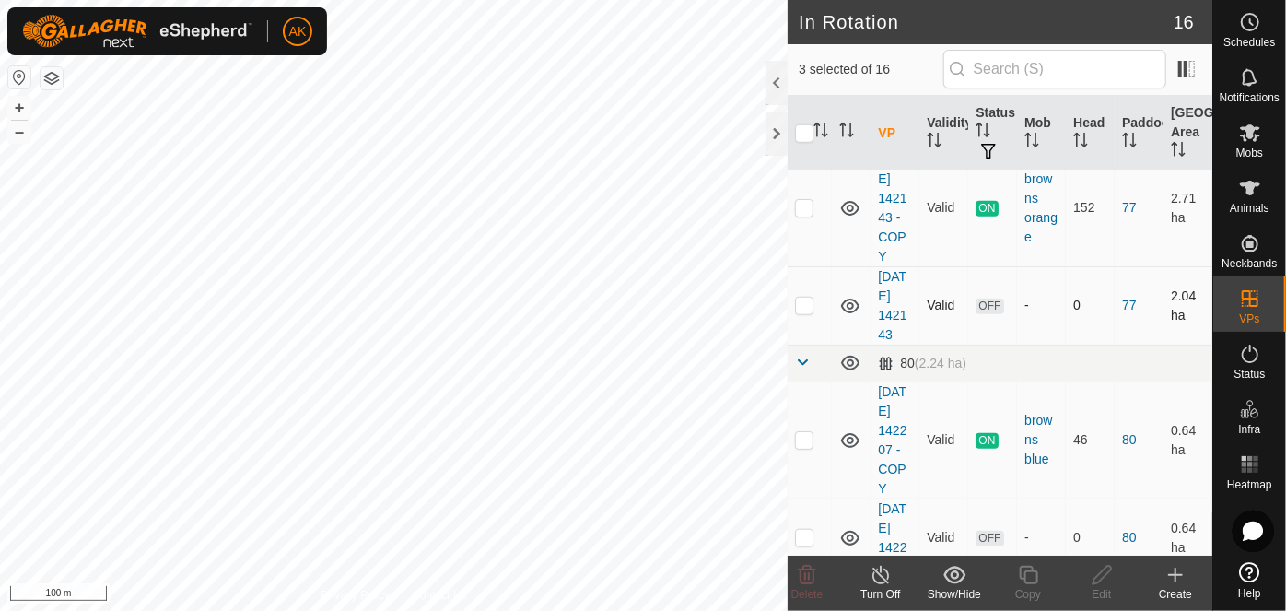
scroll to position [753, 0]
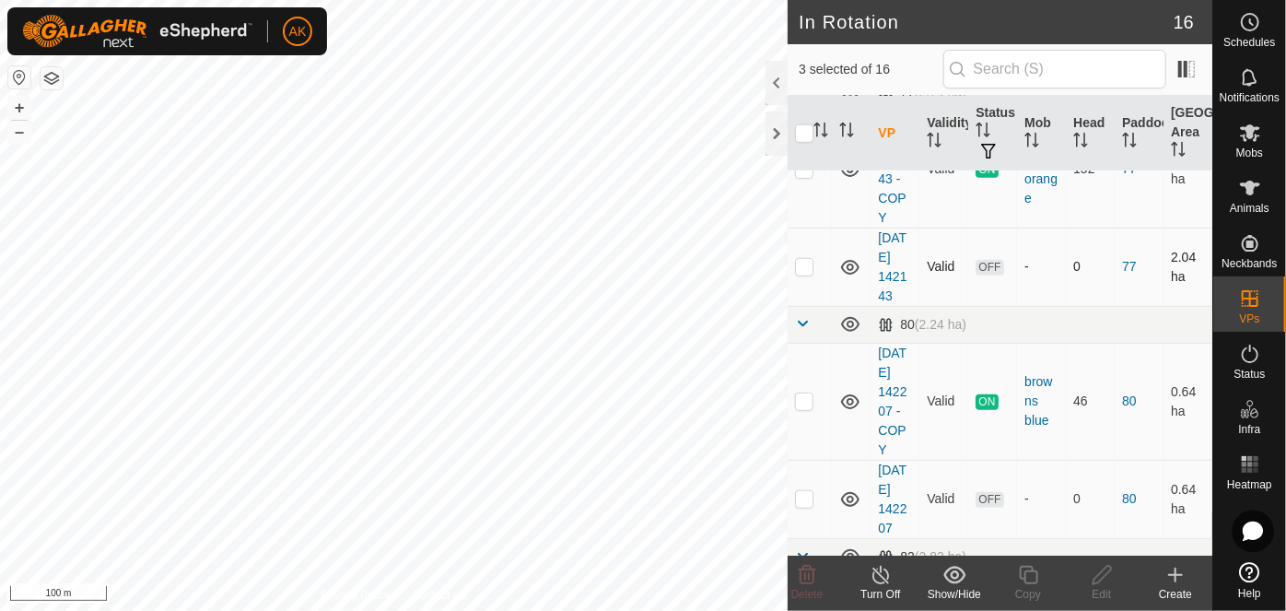
click at [805, 274] on p-checkbox at bounding box center [804, 266] width 18 height 15
checkbox input "true"
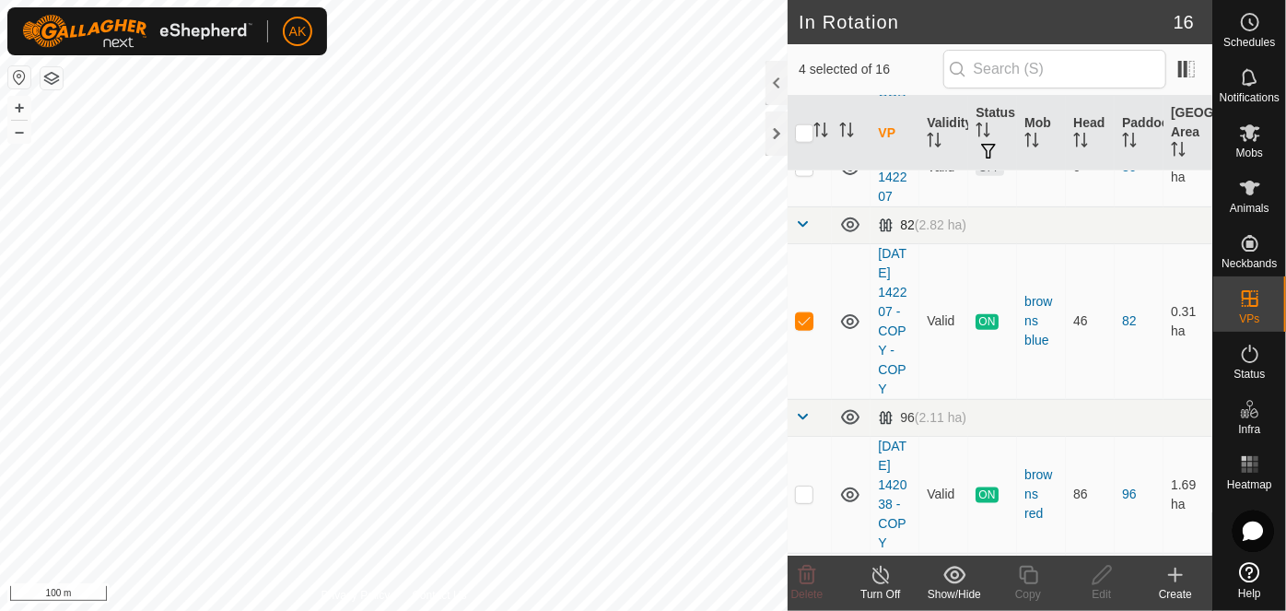
scroll to position [1088, 0]
drag, startPoint x: 799, startPoint y: 324, endPoint x: 808, endPoint y: 326, distance: 9.4
click at [799, 171] on p-checkbox at bounding box center [804, 164] width 18 height 15
checkbox input "true"
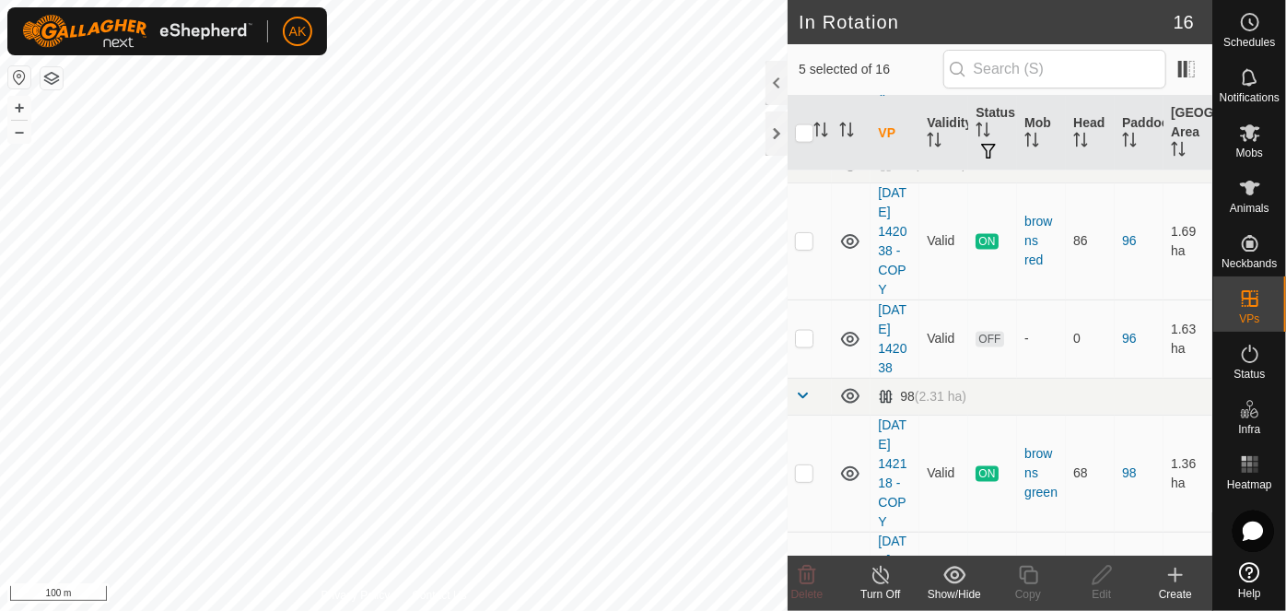
scroll to position [1339, 0]
click at [804, 247] on p-checkbox at bounding box center [804, 239] width 18 height 15
checkbox input "false"
click at [804, 74] on p-checkbox at bounding box center [804, 66] width 18 height 15
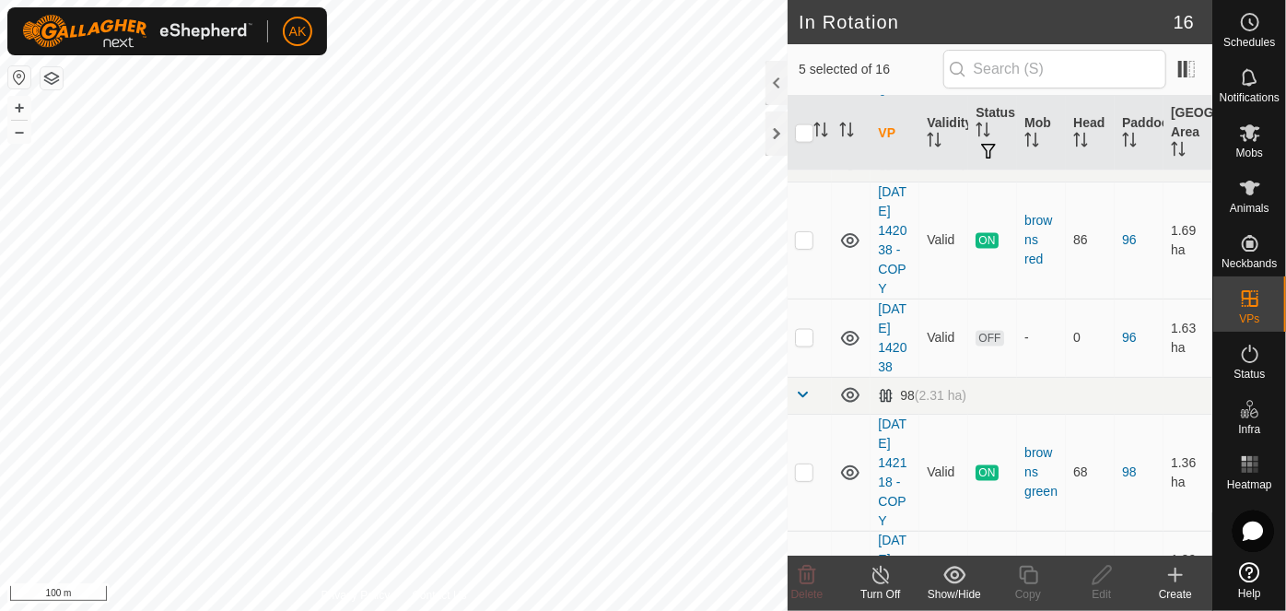
checkbox input "false"
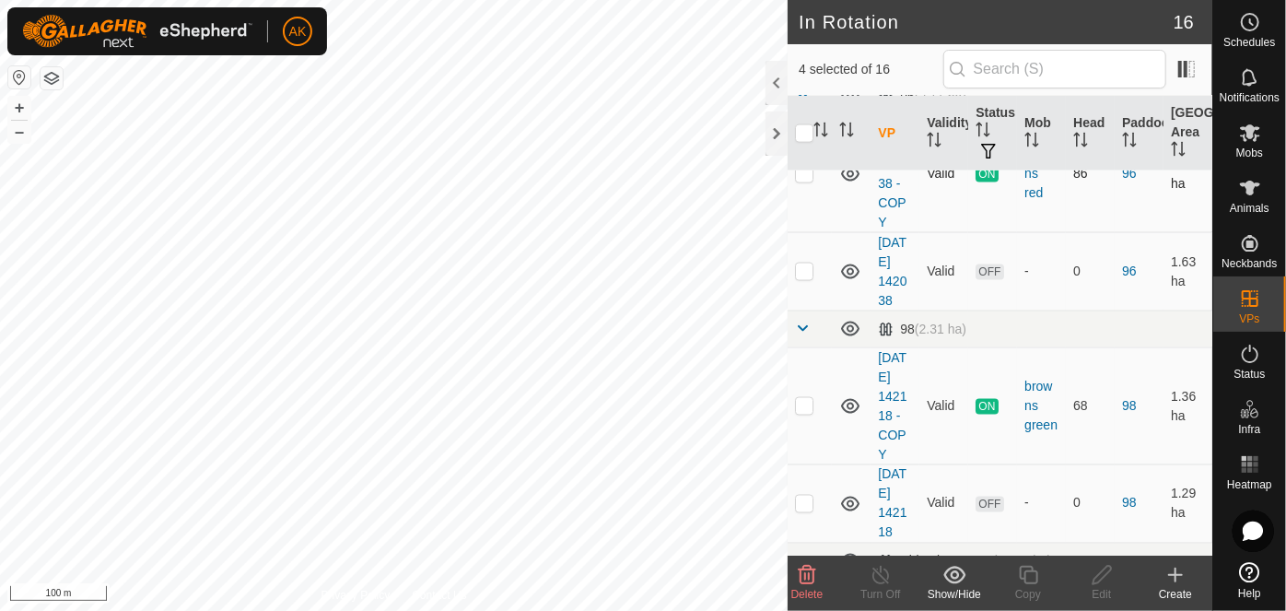
scroll to position [1507, 0]
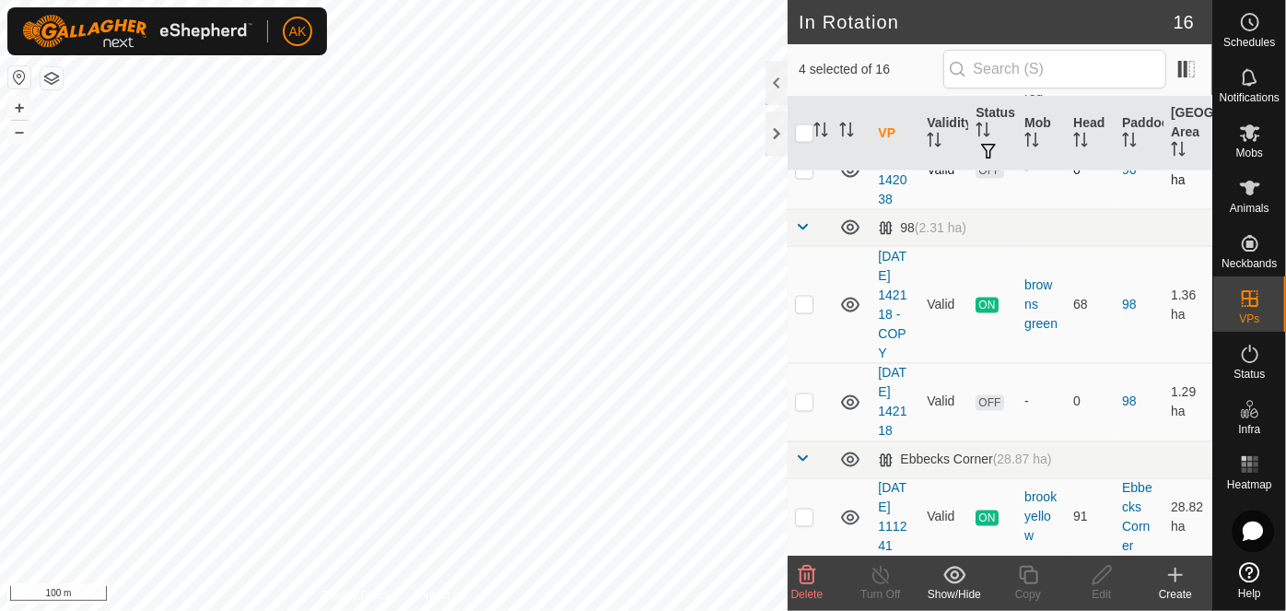
click at [798, 177] on p-checkbox at bounding box center [804, 169] width 18 height 15
checkbox input "true"
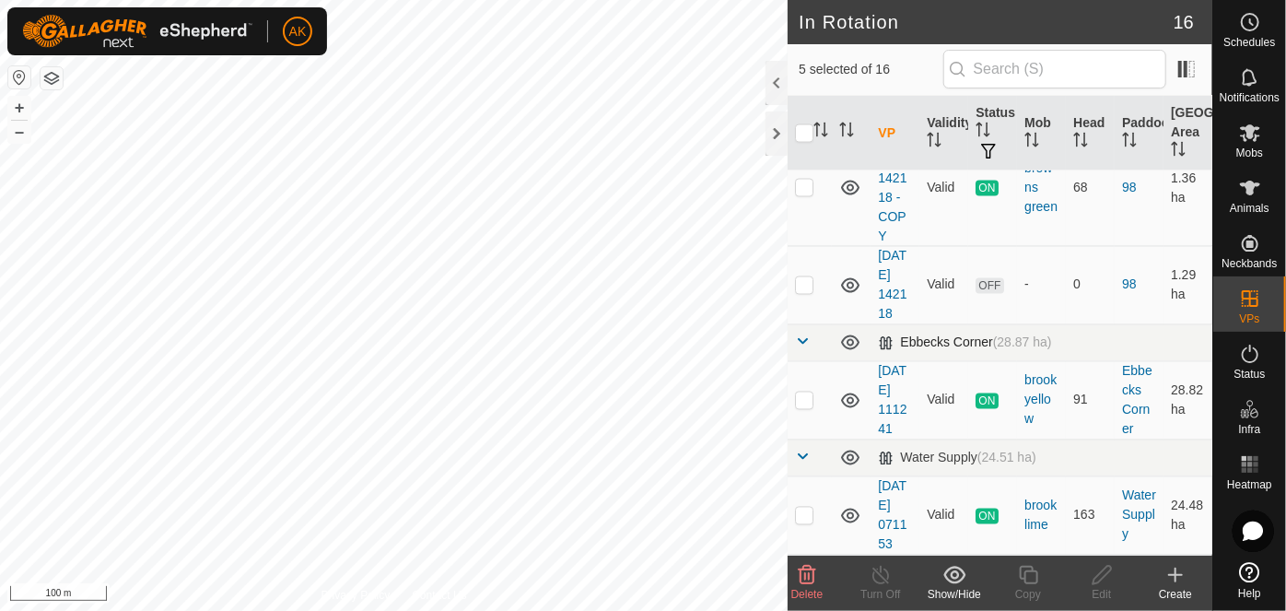
scroll to position [1842, 0]
click at [805, 292] on p-checkbox at bounding box center [804, 284] width 18 height 15
checkbox input "true"
click at [805, 579] on icon at bounding box center [807, 575] width 17 height 18
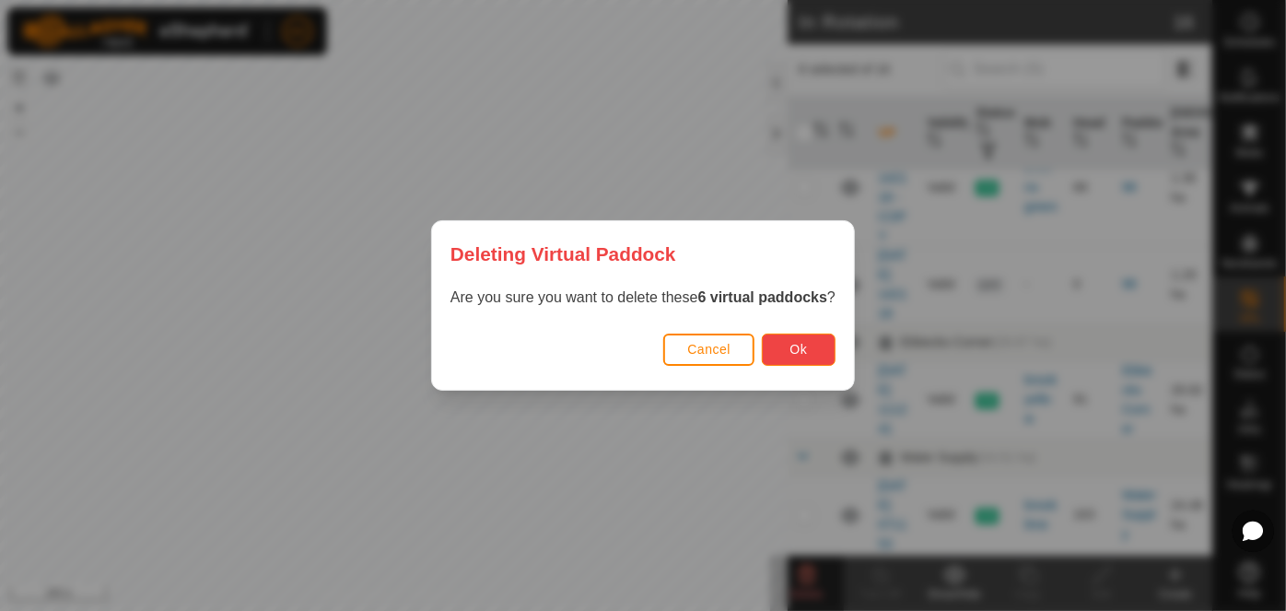
click at [799, 359] on button "Ok" at bounding box center [799, 349] width 74 height 32
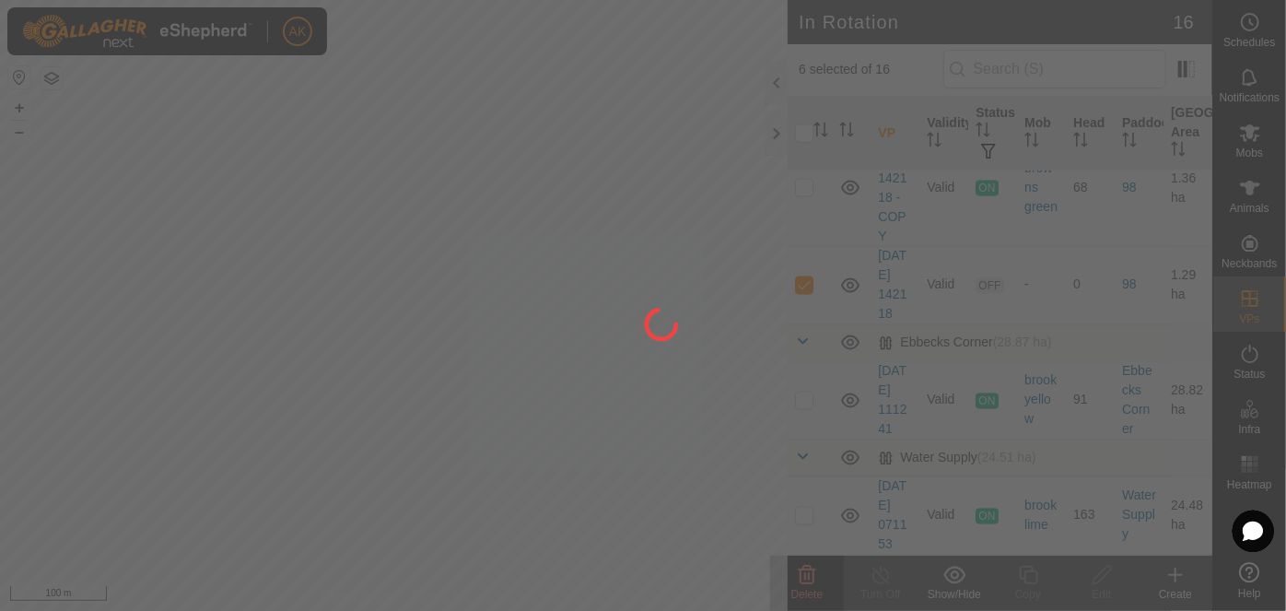
checkbox input "false"
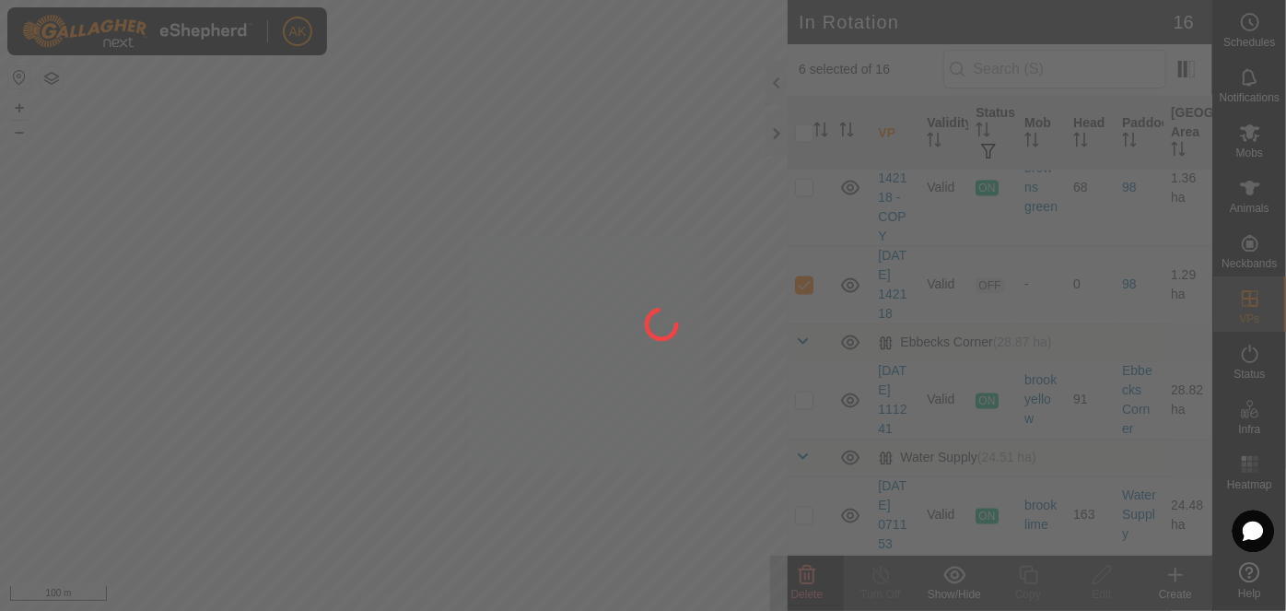
checkbox input "false"
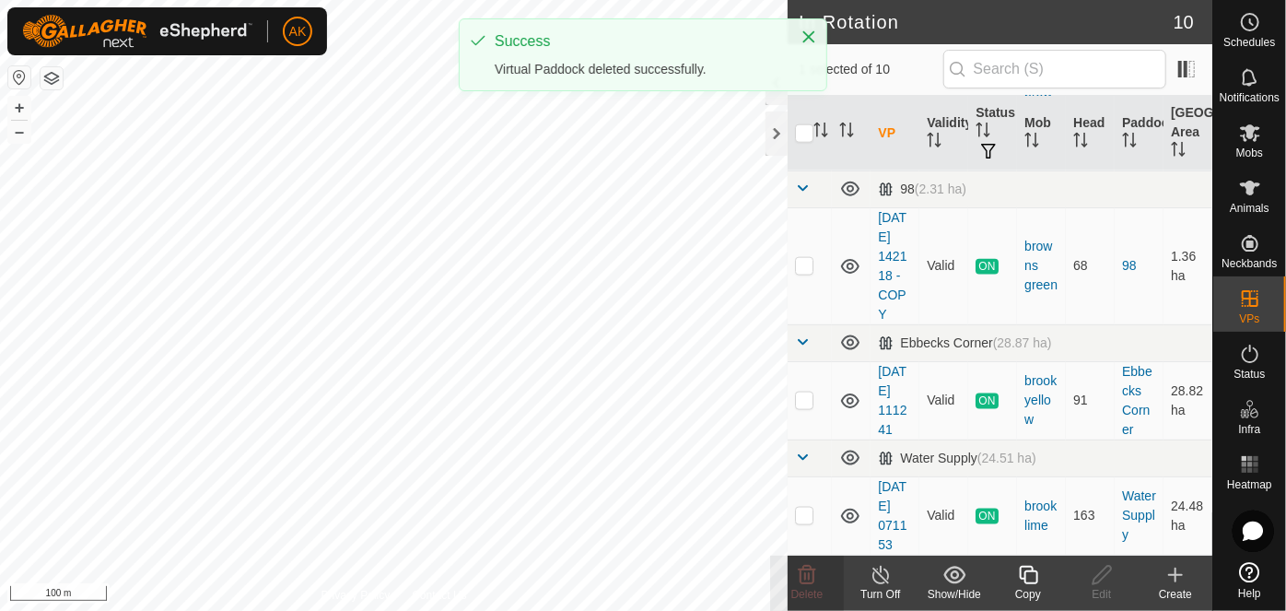
scroll to position [1344, 0]
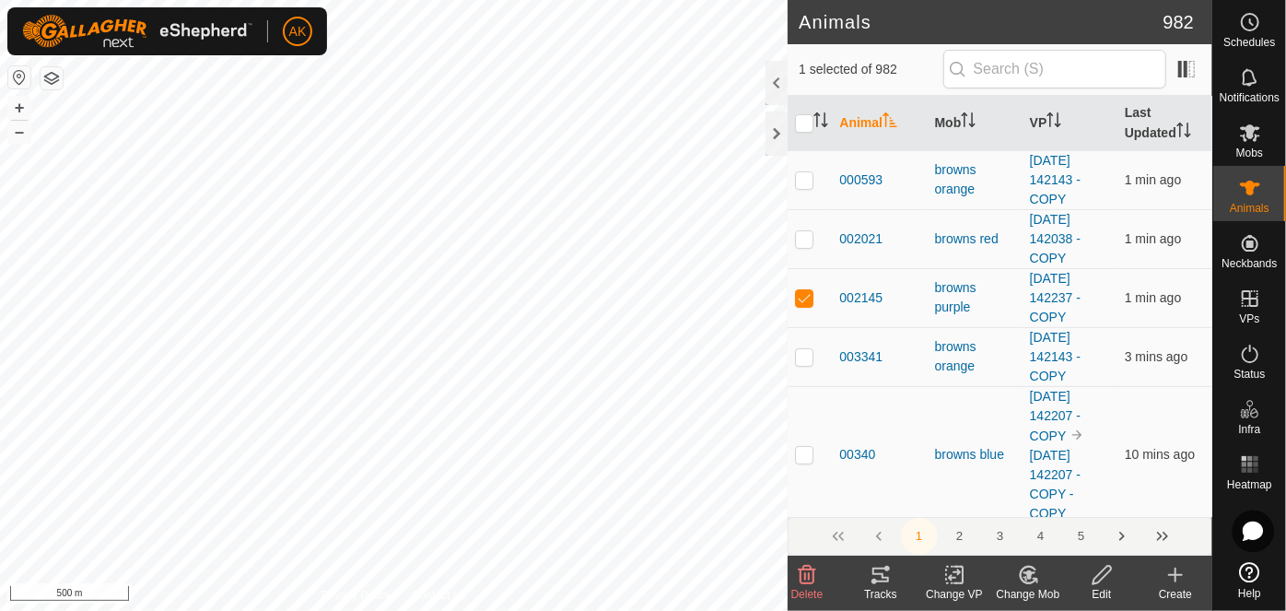
click at [874, 577] on icon at bounding box center [880, 575] width 22 height 22
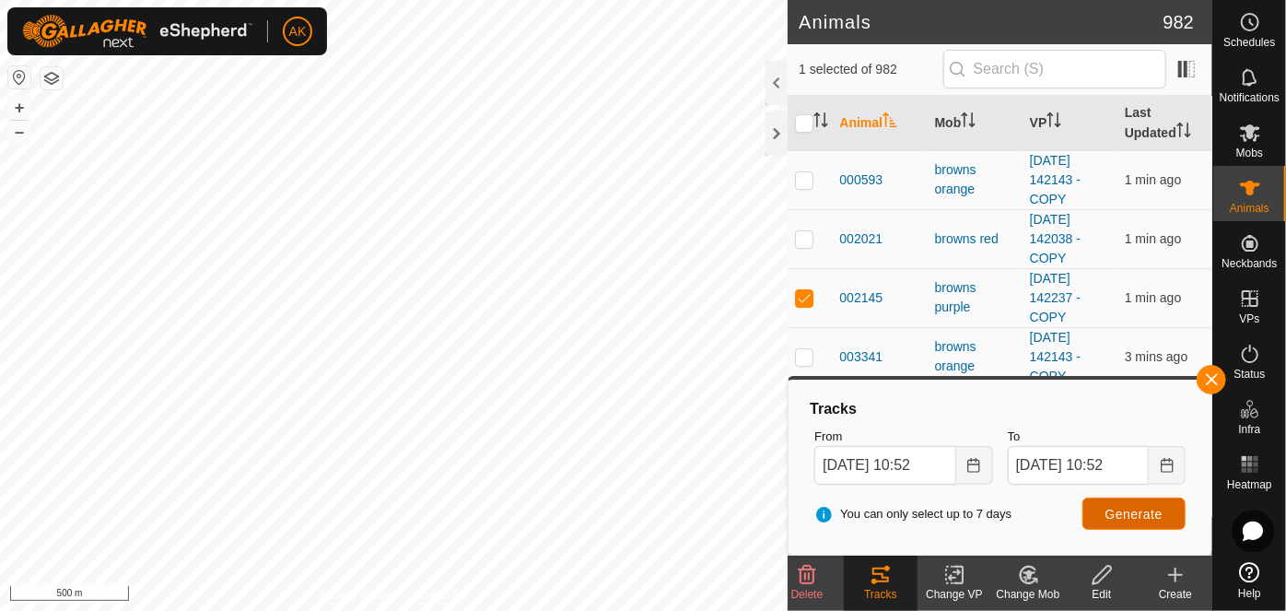
click at [1119, 519] on span "Generate" at bounding box center [1133, 514] width 57 height 15
click at [1207, 379] on button "button" at bounding box center [1210, 379] width 29 height 29
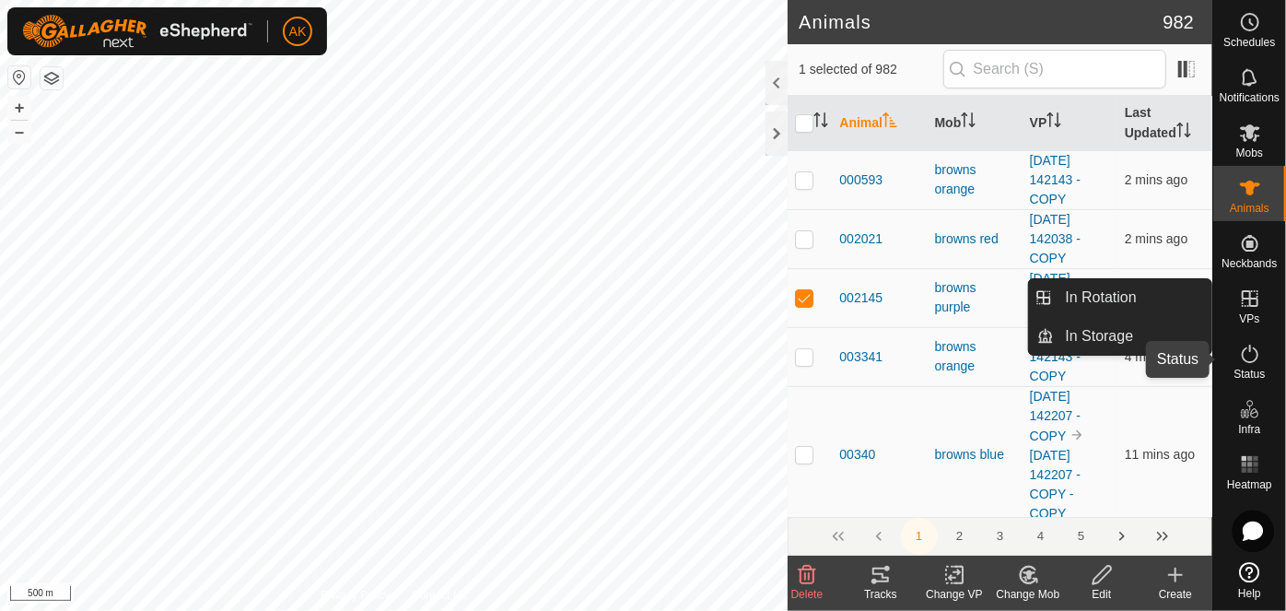
click at [1253, 354] on icon at bounding box center [1250, 354] width 22 height 22
